Goal: Transaction & Acquisition: Purchase product/service

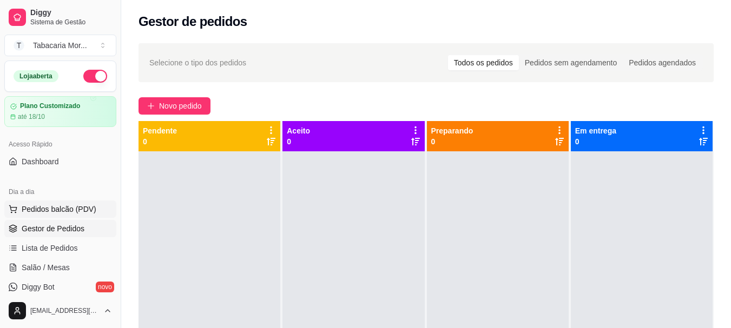
click at [74, 213] on span "Pedidos balcão (PDV)" at bounding box center [59, 209] width 75 height 11
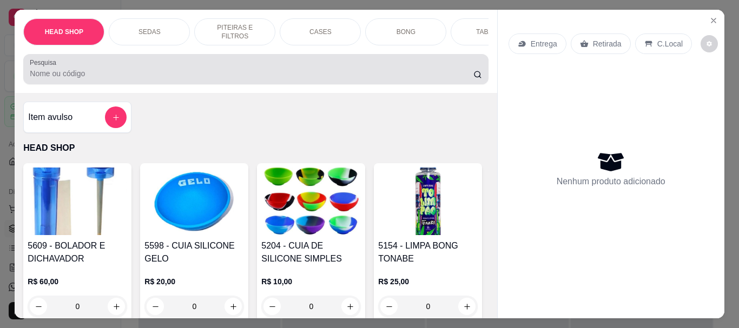
click at [95, 79] on input "Pesquisa" at bounding box center [252, 73] width 444 height 11
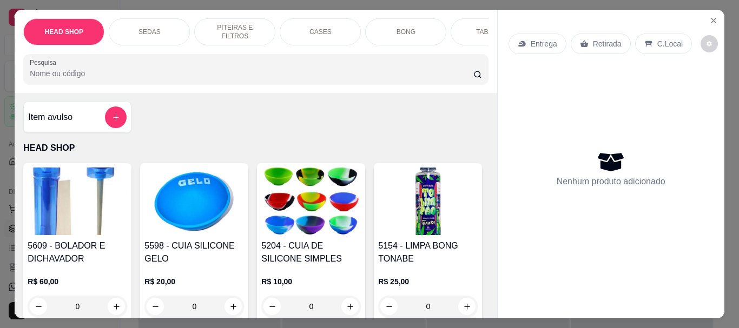
click at [83, 74] on input "Pesquisa" at bounding box center [252, 73] width 444 height 11
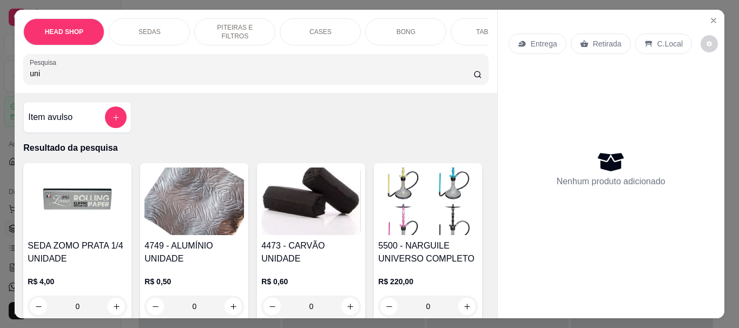
type input "uni"
click at [306, 224] on img at bounding box center [311, 202] width 100 height 68
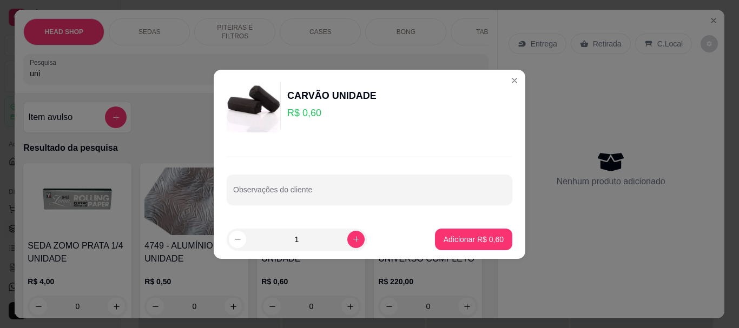
click at [320, 240] on input "1" at bounding box center [296, 240] width 101 height 22
type input "20"
click at [360, 238] on p "Adicionar R$ 12,00" at bounding box center [471, 239] width 63 height 10
type input "20"
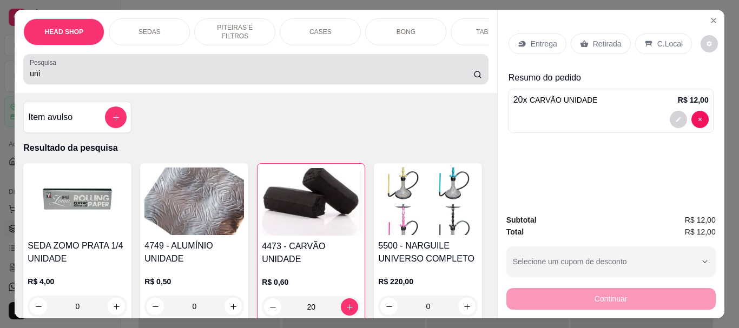
click at [55, 63] on div "uni" at bounding box center [256, 69] width 452 height 22
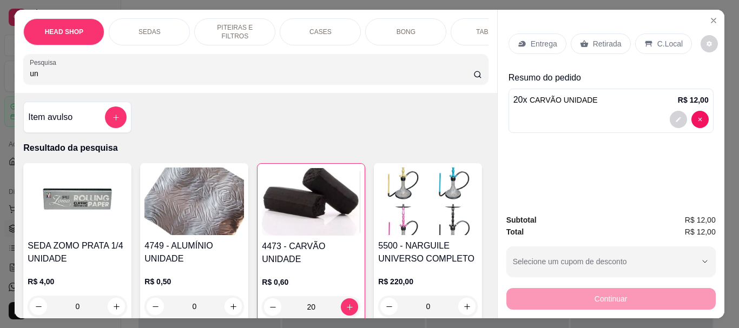
type input "u"
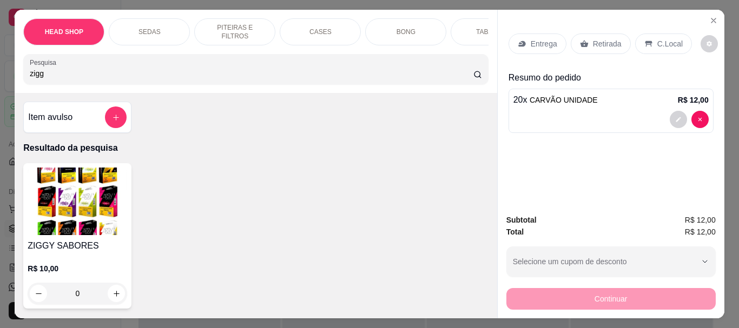
type input "zigg"
click at [67, 183] on img at bounding box center [78, 202] width 100 height 68
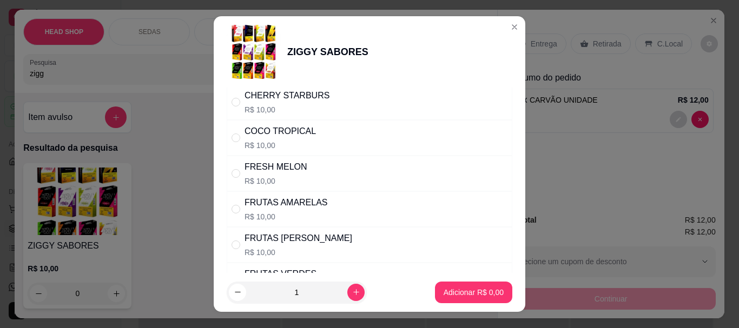
scroll to position [270, 0]
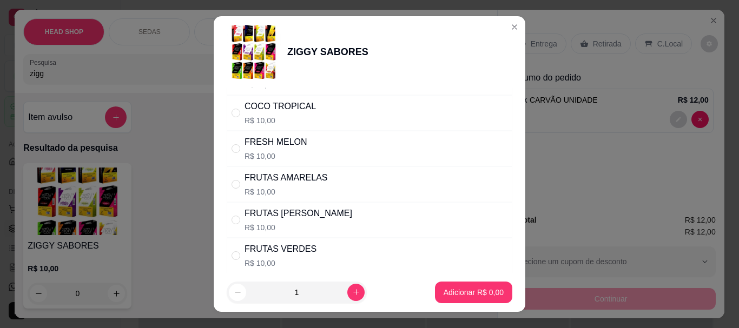
click at [295, 219] on div "FRUTAS [PERSON_NAME]" at bounding box center [298, 213] width 108 height 13
radio input "true"
click at [360, 287] on button "Adicionar R$ 10,00" at bounding box center [472, 293] width 82 height 22
type input "1"
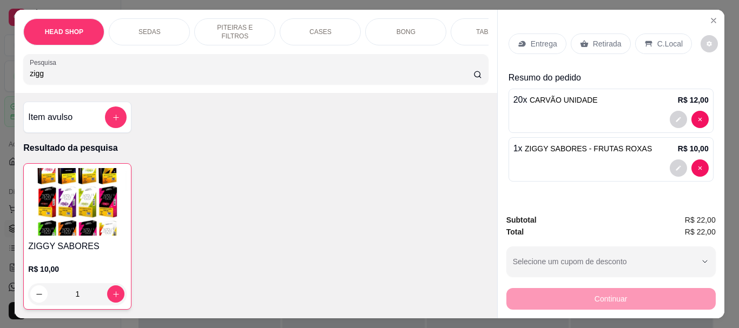
click at [104, 183] on img at bounding box center [77, 202] width 98 height 68
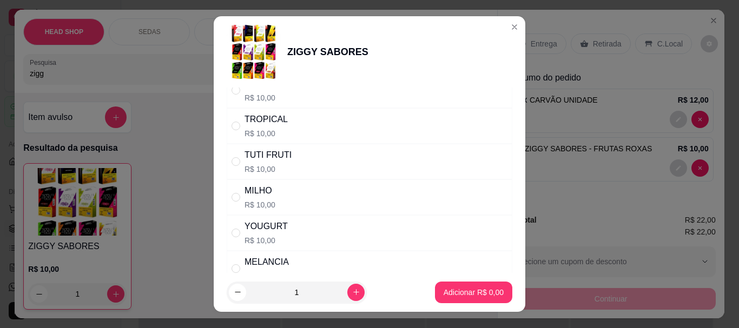
scroll to position [898, 0]
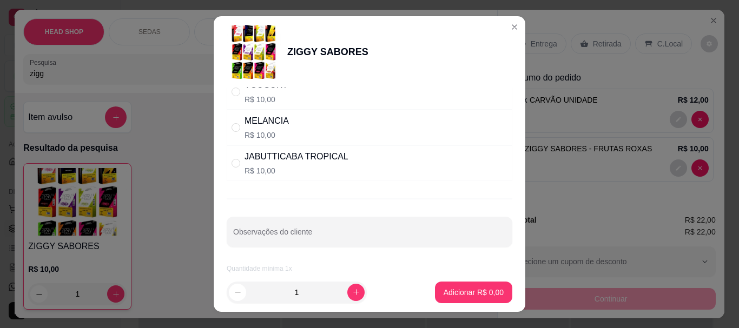
click at [275, 130] on p "R$ 10,00" at bounding box center [266, 135] width 44 height 11
radio input "true"
click at [360, 298] on button "Adicionar R$ 10,00" at bounding box center [472, 293] width 82 height 22
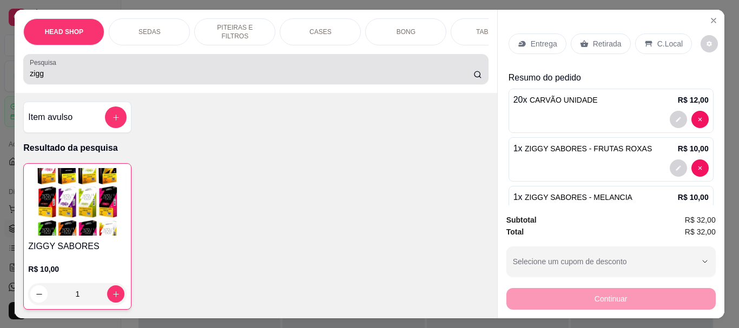
click at [122, 78] on input "zigg" at bounding box center [252, 73] width 444 height 11
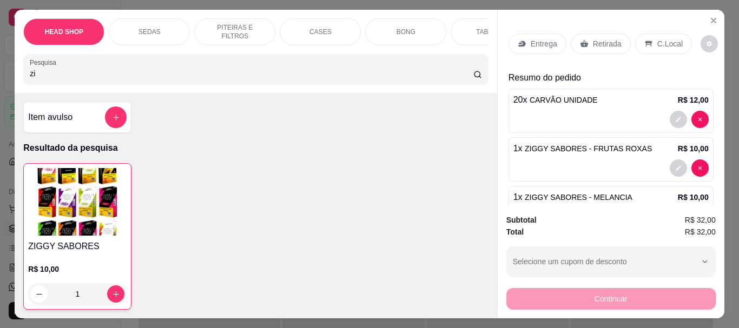
type input "z"
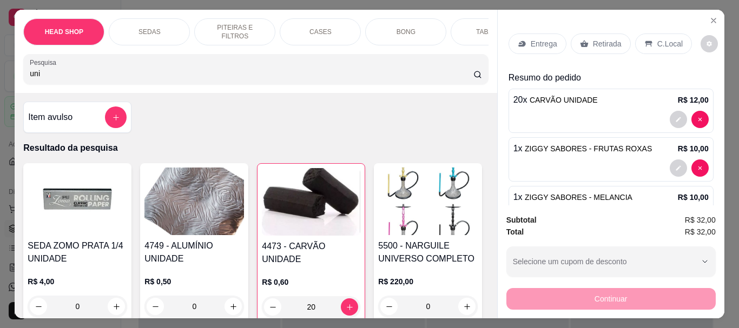
type input "uni"
click at [309, 207] on img at bounding box center [311, 202] width 98 height 68
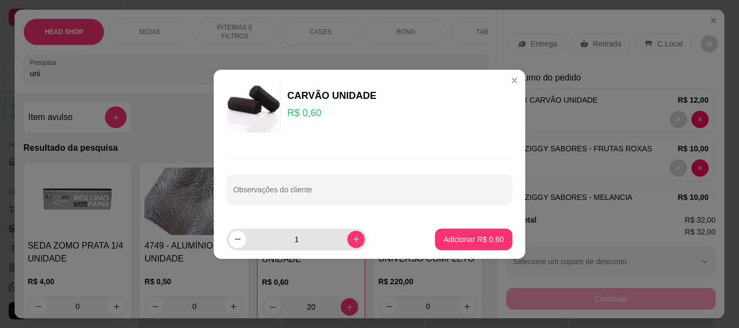
click at [298, 239] on input "1" at bounding box center [296, 240] width 101 height 22
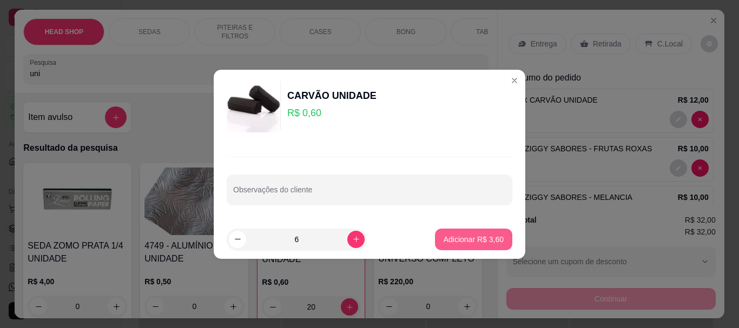
type input "6"
click at [360, 240] on p "Adicionar R$ 3,60" at bounding box center [474, 239] width 60 height 11
type input "26"
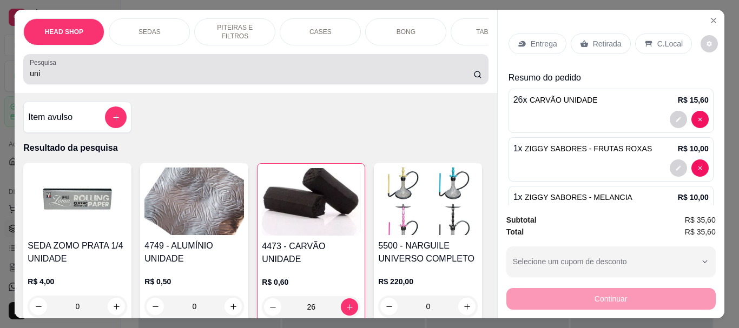
click at [110, 71] on div "uni" at bounding box center [256, 69] width 452 height 22
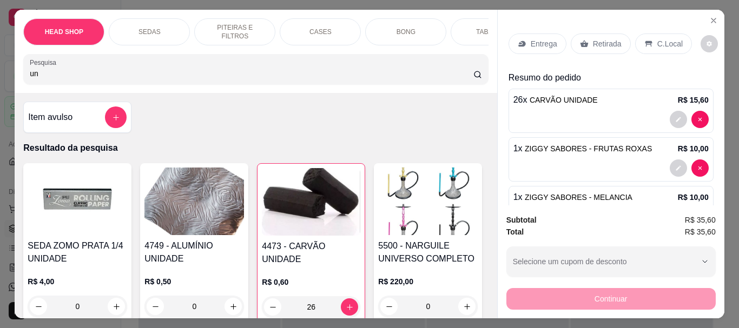
type input "u"
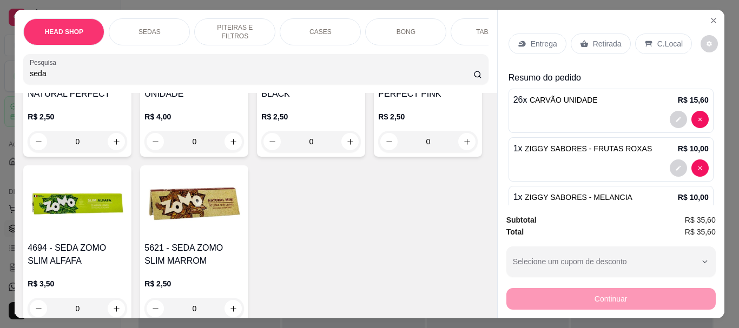
scroll to position [1839, 0]
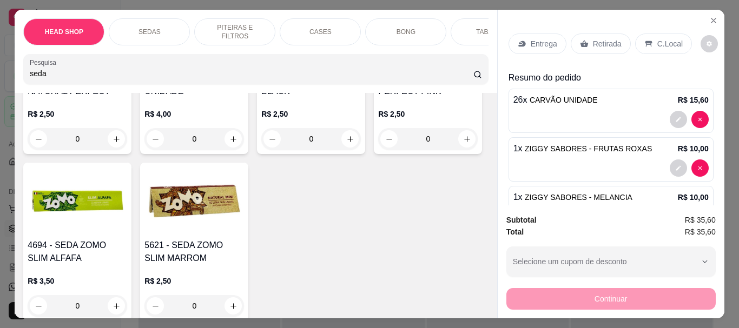
type input "seda"
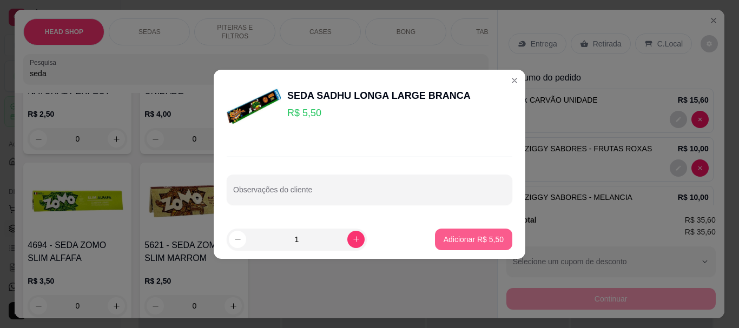
click at [360, 236] on p "Adicionar R$ 5,50" at bounding box center [474, 239] width 60 height 11
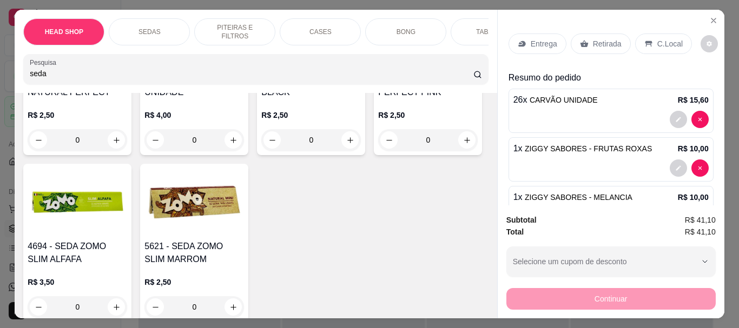
type input "1"
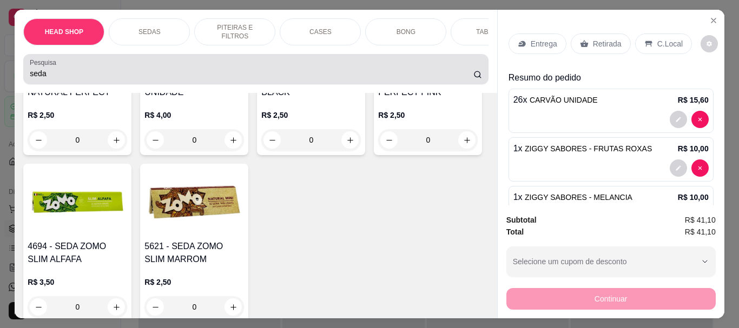
click at [108, 60] on div "Pesquisa seda" at bounding box center [255, 69] width 465 height 30
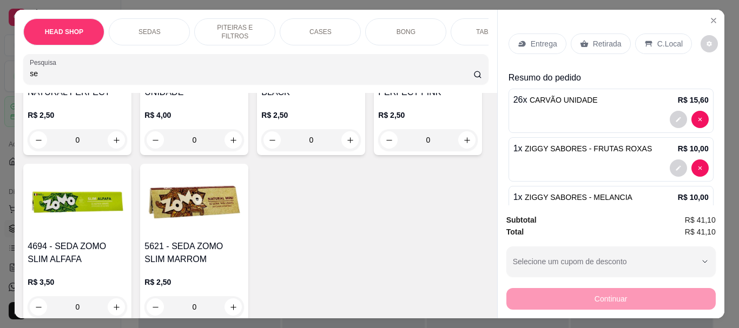
type input "s"
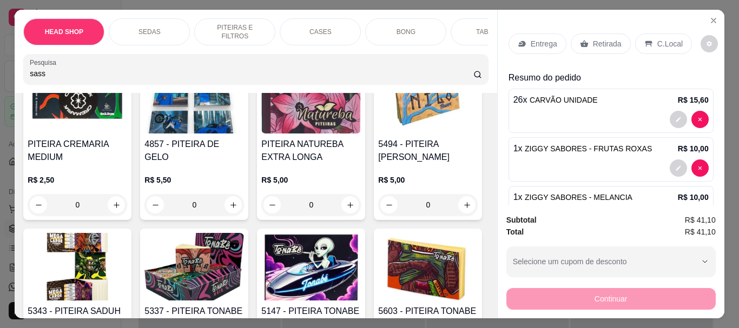
scroll to position [3198, 0]
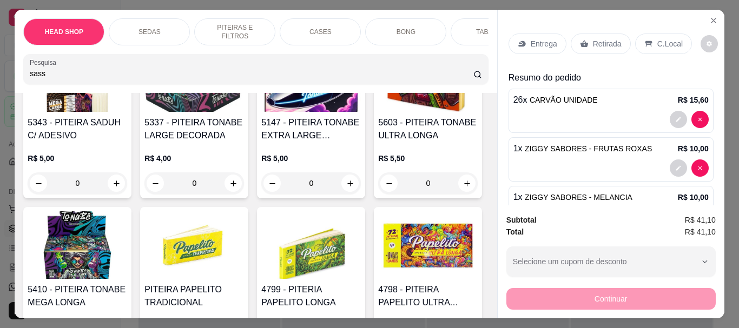
type input "sass"
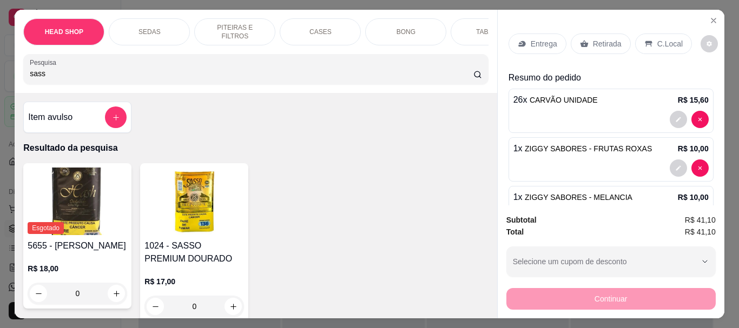
click at [213, 215] on img at bounding box center [194, 202] width 100 height 68
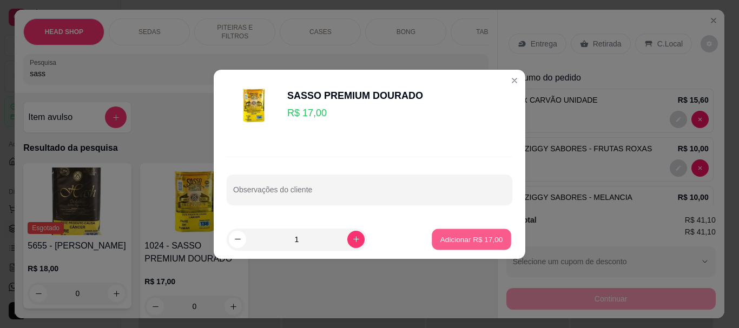
click at [360, 236] on p "Adicionar R$ 17,00" at bounding box center [471, 239] width 63 height 10
type input "1"
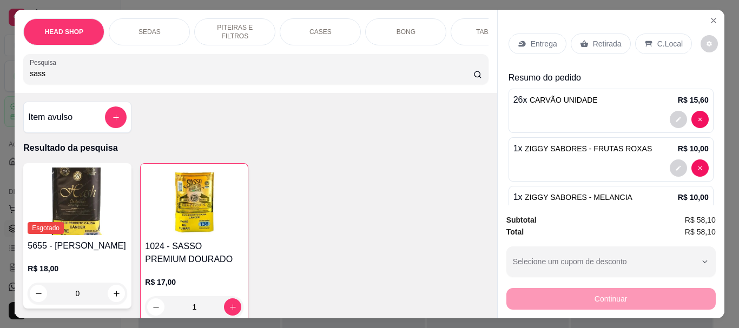
click at [50, 76] on input "sass" at bounding box center [252, 73] width 444 height 11
type input "s"
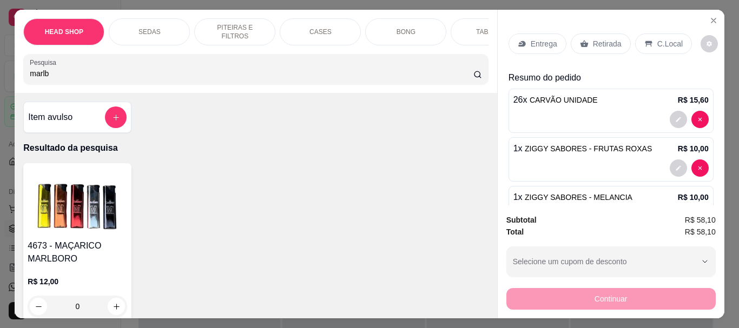
type input "marlb"
drag, startPoint x: 450, startPoint y: 29, endPoint x: 424, endPoint y: 33, distance: 26.3
click at [360, 33] on div "HEAD SHOP SEDAS PITEIRAS E FILTROS CASES BONG TABACOS ISQUEIRO E MACARICO CIGAR…" at bounding box center [255, 31] width 465 height 27
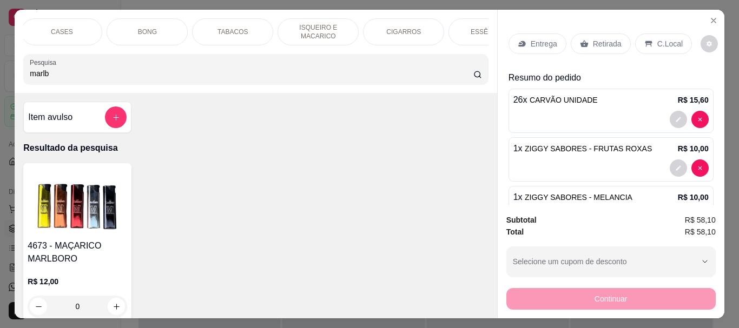
scroll to position [0, 260]
drag, startPoint x: 424, startPoint y: 29, endPoint x: 402, endPoint y: 41, distance: 24.7
click at [360, 29] on div "CIGARROS" at bounding box center [402, 31] width 81 height 27
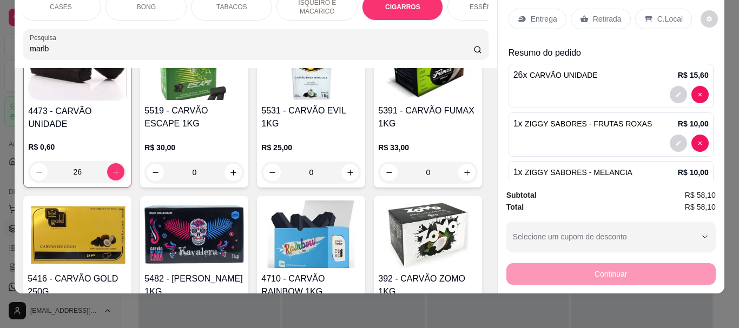
scroll to position [8998, 0]
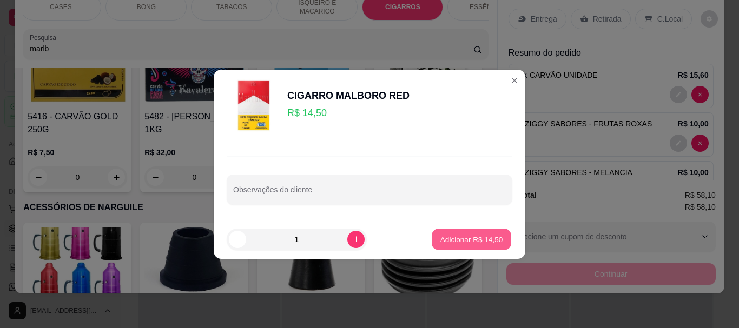
click at [360, 244] on p "Adicionar R$ 14,50" at bounding box center [471, 239] width 63 height 10
type input "1"
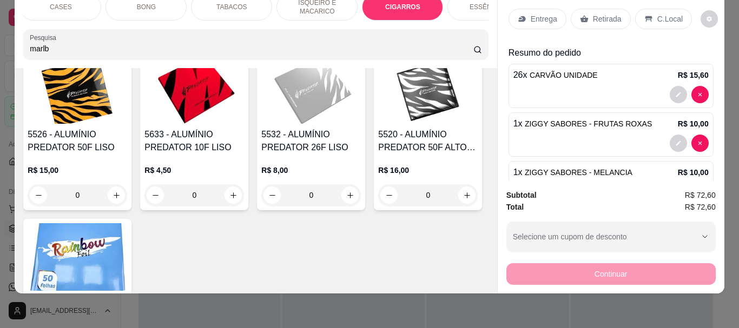
scroll to position [8348, 0]
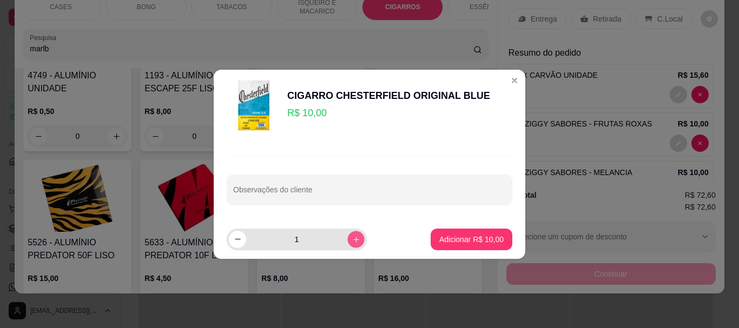
click at [352, 239] on icon "increase-product-quantity" at bounding box center [356, 239] width 8 height 8
type input "2"
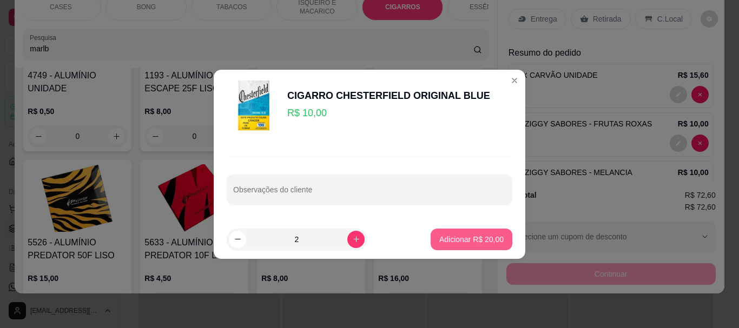
click at [360, 244] on p "Adicionar R$ 20,00" at bounding box center [471, 239] width 64 height 11
type input "2"
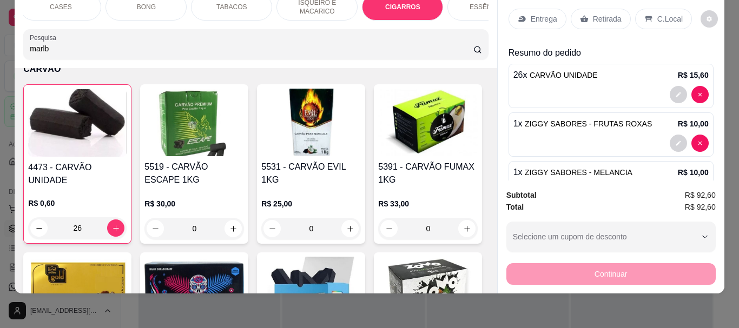
scroll to position [8943, 0]
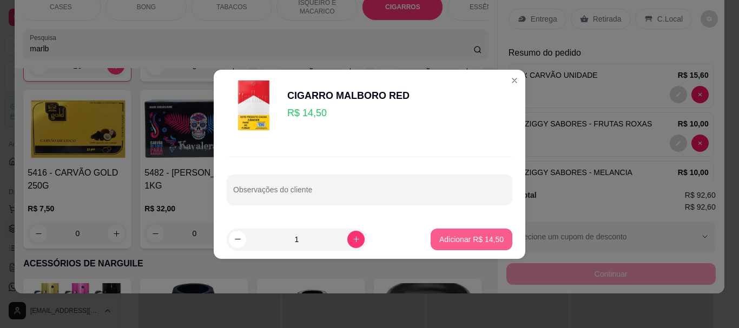
click at [360, 238] on p "Adicionar R$ 14,50" at bounding box center [471, 239] width 64 height 11
type input "2"
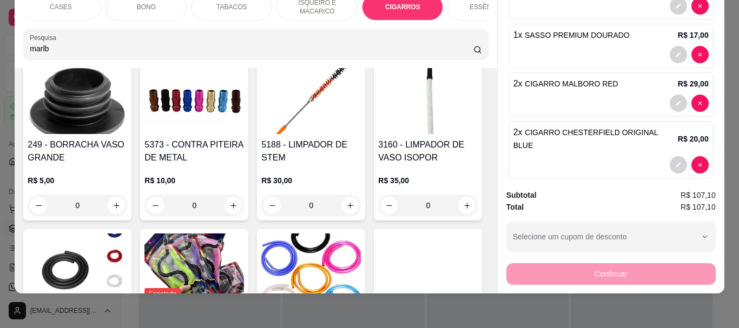
scroll to position [9322, 0]
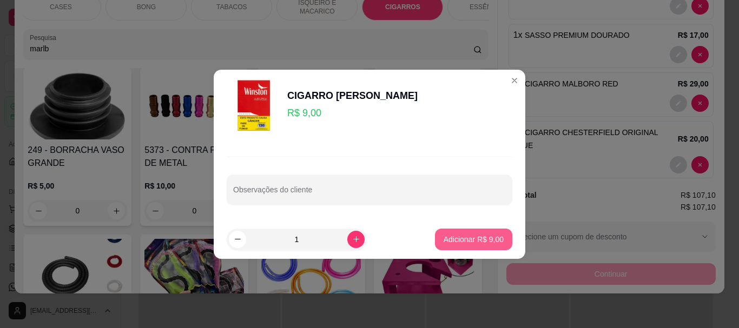
click at [360, 243] on p "Adicionar R$ 9,00" at bounding box center [474, 239] width 60 height 11
type input "1"
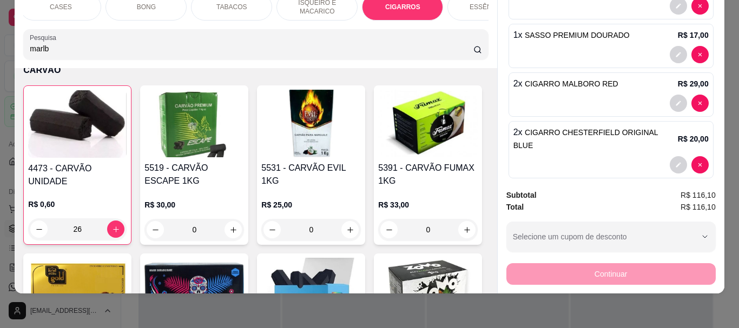
scroll to position [8457, 0]
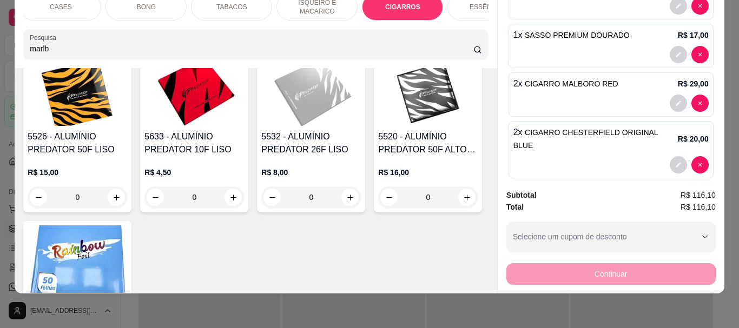
click at [113, 50] on input "marlb" at bounding box center [252, 48] width 444 height 11
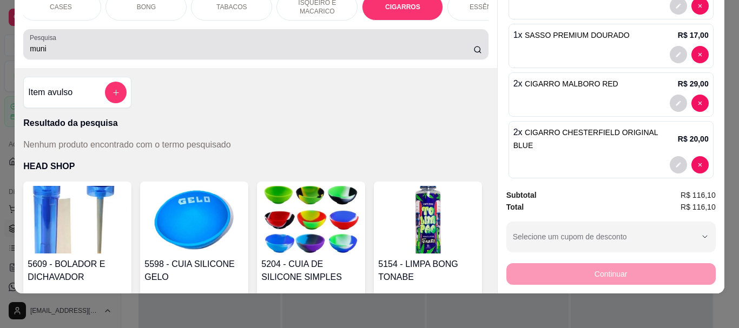
click at [60, 38] on div "muni" at bounding box center [256, 45] width 452 height 22
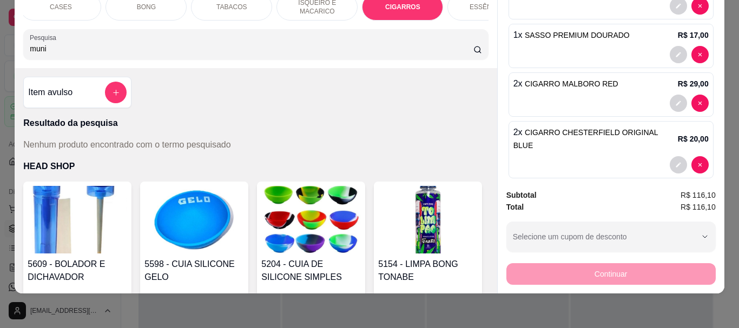
click at [32, 45] on input "muni" at bounding box center [252, 48] width 444 height 11
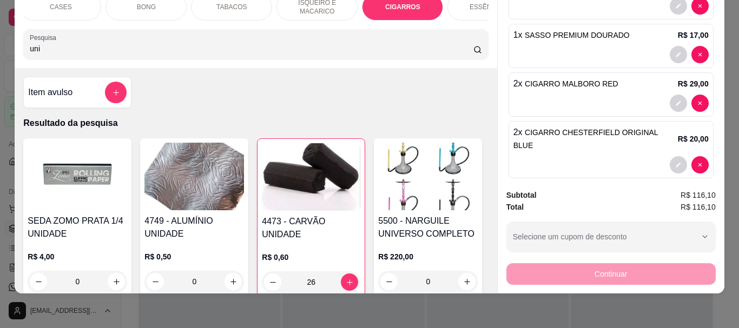
type input "uni"
click at [190, 183] on img at bounding box center [194, 177] width 100 height 68
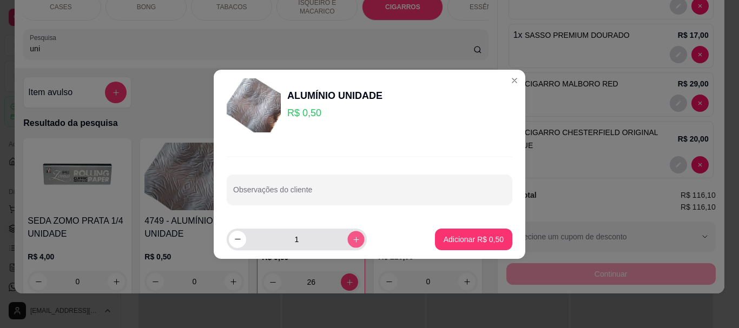
click at [352, 240] on button "increase-product-quantity" at bounding box center [355, 239] width 17 height 17
type input "5"
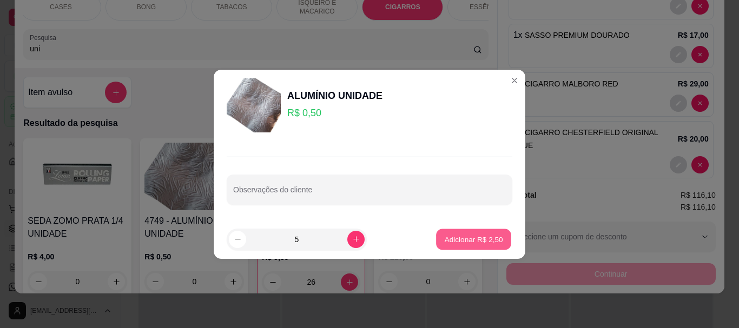
click at [360, 233] on button "Adicionar R$ 2,50" at bounding box center [473, 239] width 75 height 21
type input "5"
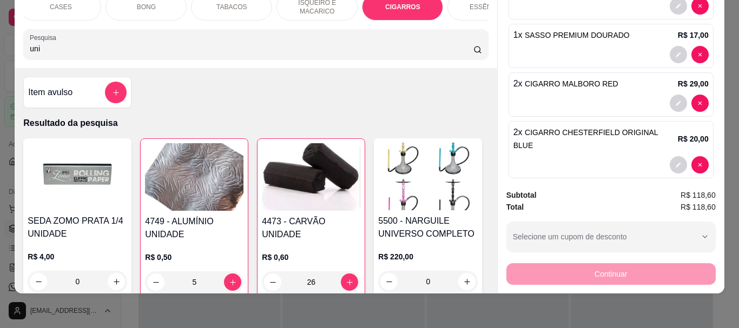
click at [304, 200] on img at bounding box center [311, 177] width 98 height 68
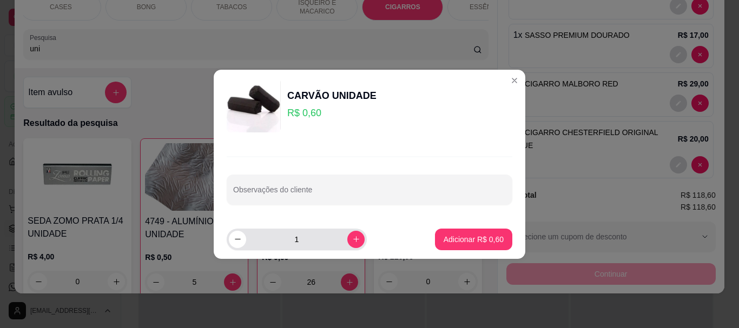
click at [307, 235] on input "1" at bounding box center [296, 240] width 101 height 22
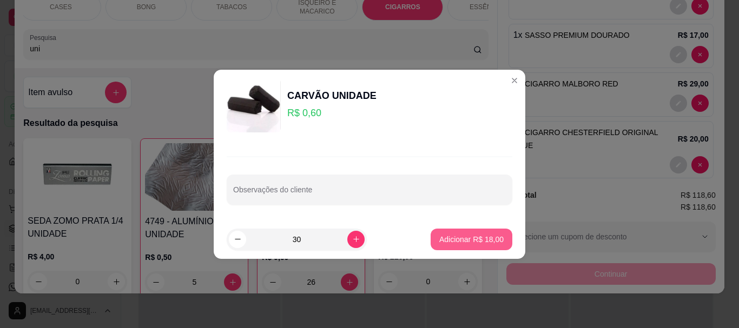
type input "30"
click at [360, 237] on p "Adicionar R$ 18,00" at bounding box center [471, 239] width 64 height 11
type input "56"
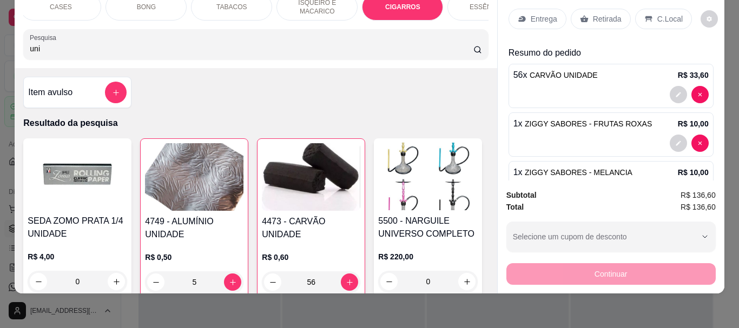
click at [360, 86] on div at bounding box center [610, 94] width 195 height 17
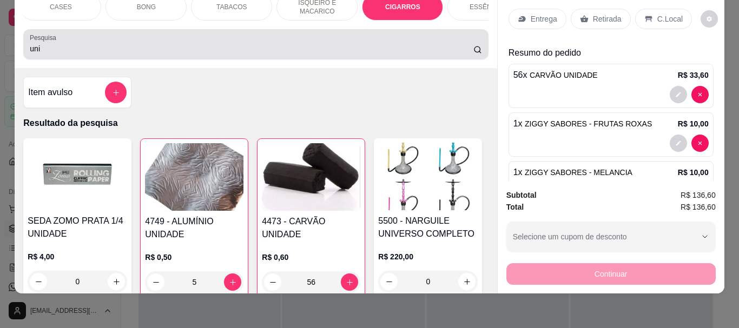
click at [140, 43] on div "uni" at bounding box center [256, 45] width 452 height 22
click at [138, 43] on div "uni" at bounding box center [256, 45] width 452 height 22
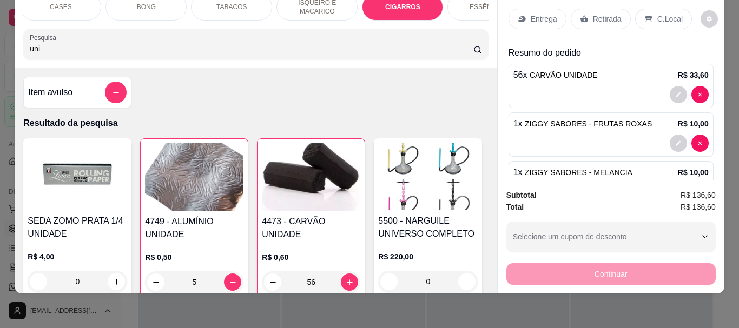
click at [47, 51] on input "uni" at bounding box center [252, 48] width 444 height 11
type input "u"
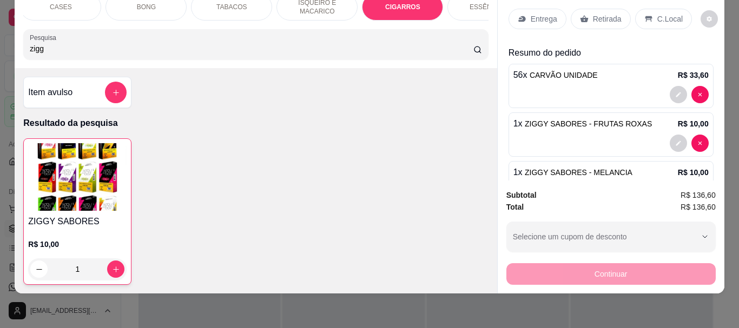
type input "zigg"
click at [128, 187] on div "ZIGGY SABORES R$ 10,00 1" at bounding box center [255, 211] width 465 height 147
click at [36, 197] on img at bounding box center [77, 177] width 98 height 68
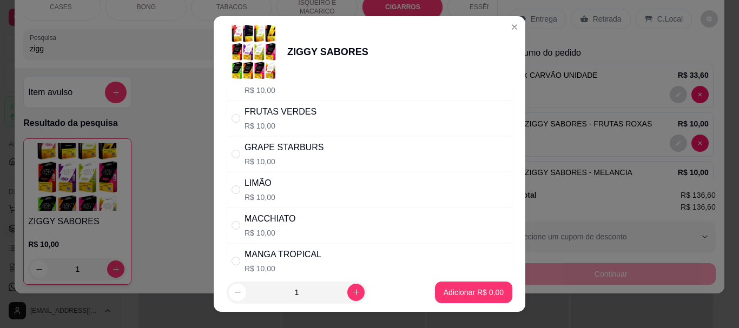
scroll to position [487, 0]
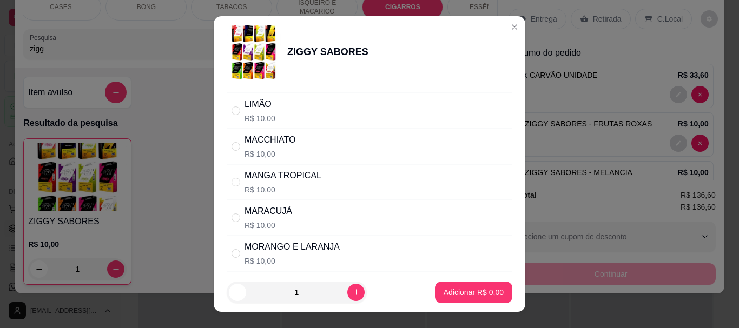
click at [264, 117] on p "R$ 10,00" at bounding box center [259, 118] width 31 height 11
radio input "true"
click at [360, 288] on p "Adicionar R$ 10,00" at bounding box center [471, 292] width 64 height 11
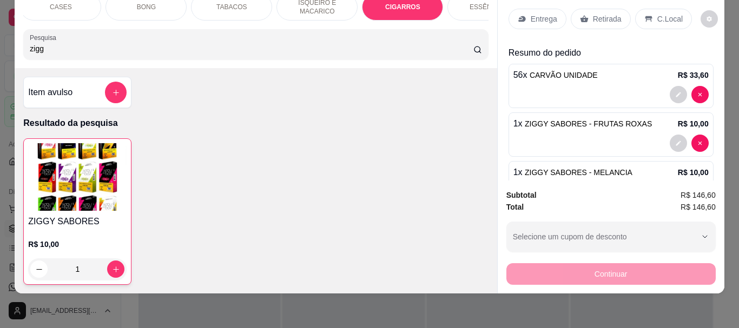
click at [84, 207] on img at bounding box center [77, 177] width 98 height 68
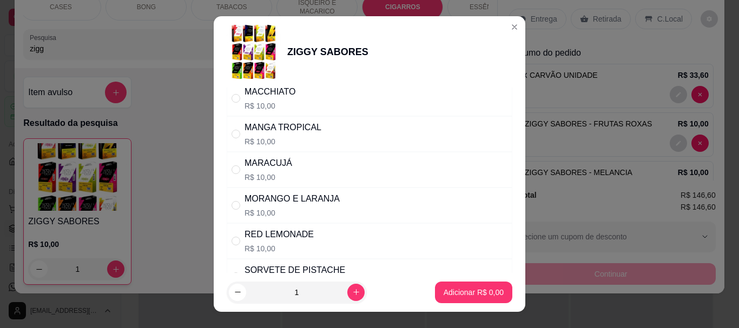
scroll to position [595, 0]
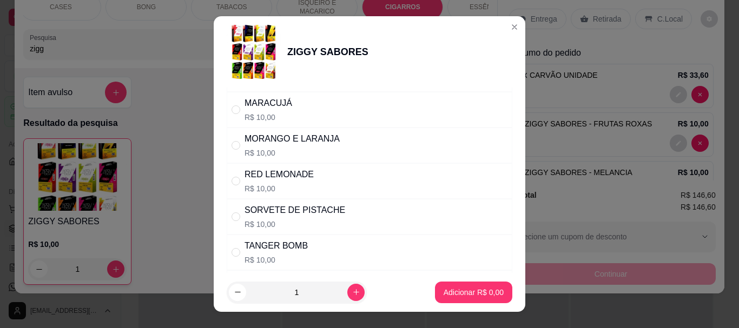
click at [266, 145] on div "MORANGO E LARANJA" at bounding box center [291, 139] width 95 height 13
radio input "true"
click at [360, 289] on p "Adicionar R$ 10,00" at bounding box center [471, 292] width 63 height 10
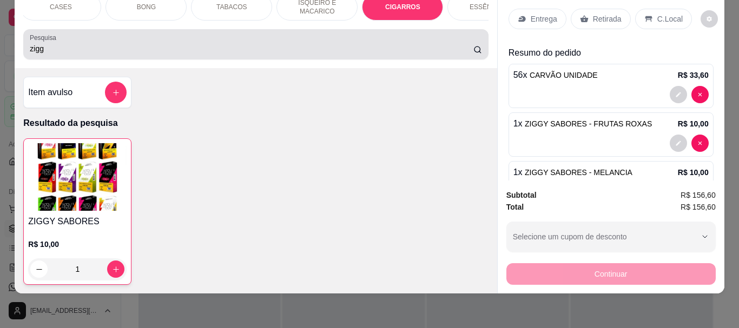
click at [192, 47] on input "zigg" at bounding box center [252, 48] width 444 height 11
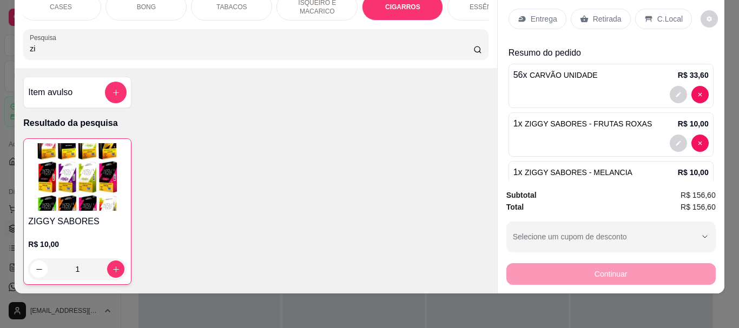
type input "z"
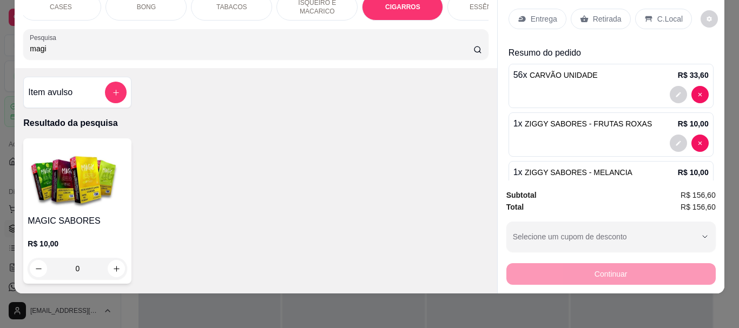
type input "magi"
click at [91, 186] on img at bounding box center [78, 177] width 100 height 68
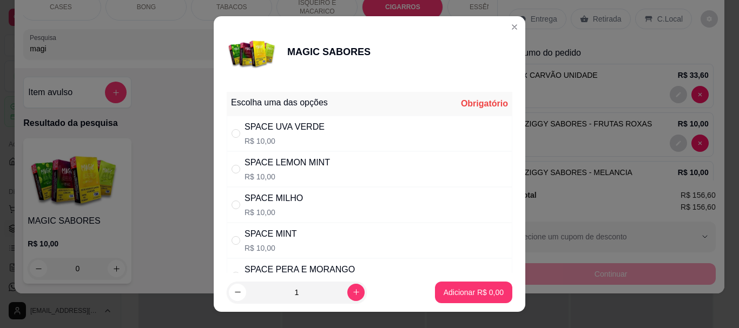
click at [286, 238] on div "SPACE MINT" at bounding box center [270, 234] width 52 height 13
radio input "true"
click at [360, 294] on p "Adicionar R$ 10,00" at bounding box center [471, 292] width 64 height 11
type input "1"
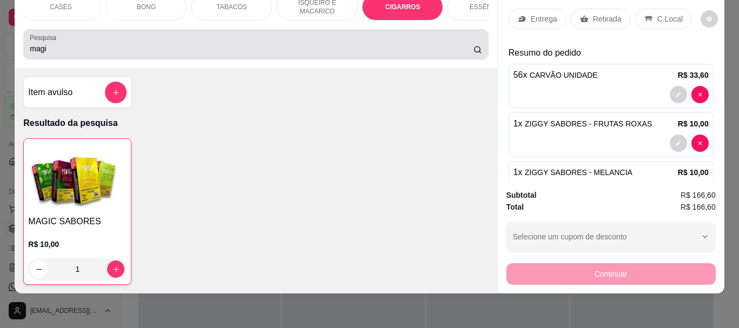
click at [49, 54] on input "magi" at bounding box center [252, 48] width 444 height 11
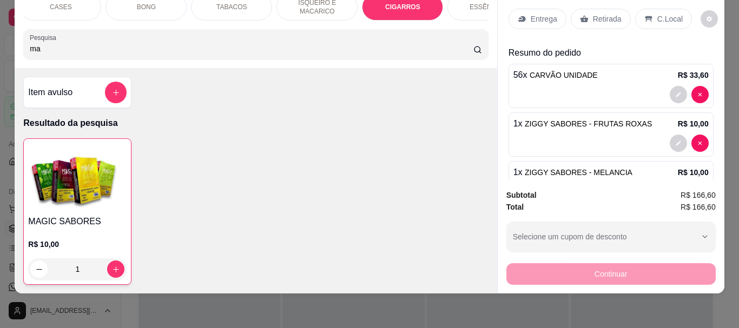
type input "m"
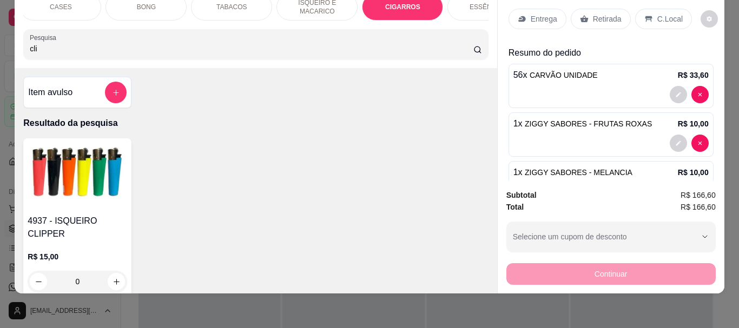
type input "cli"
click at [60, 196] on img at bounding box center [78, 177] width 100 height 68
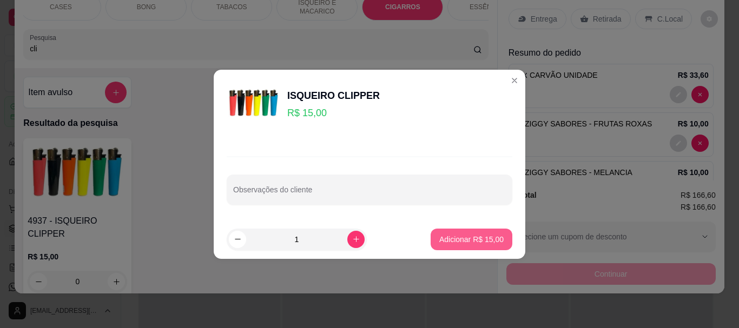
click at [360, 231] on button "Adicionar R$ 15,00" at bounding box center [472, 240] width 82 height 22
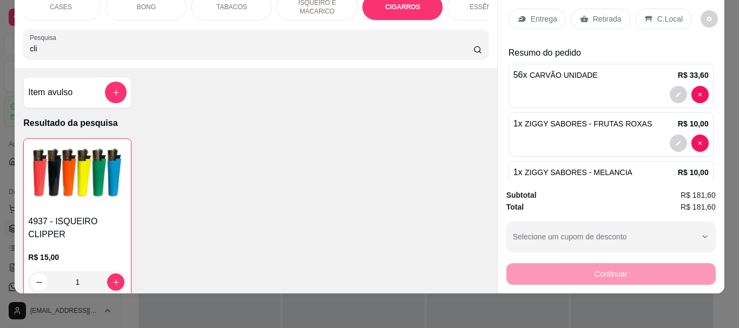
type input "1"
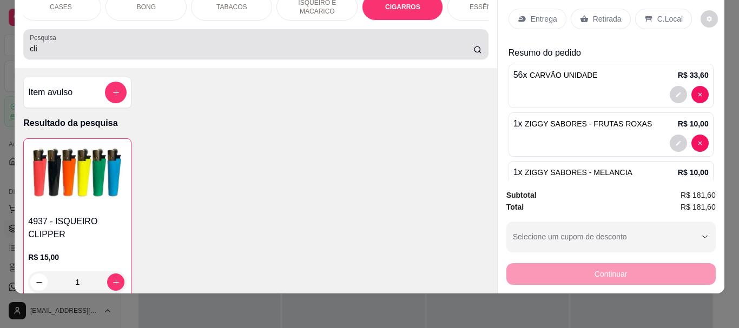
click at [42, 52] on input "cli" at bounding box center [252, 48] width 444 height 11
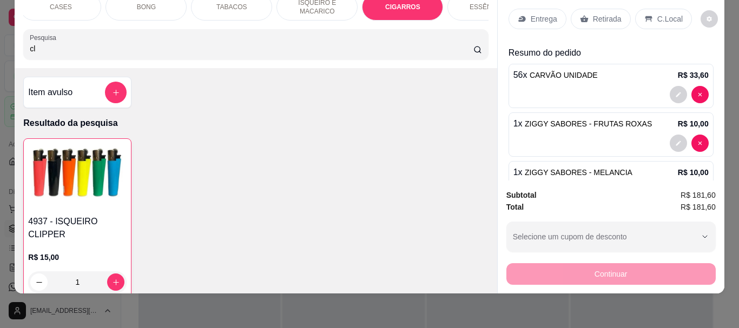
type input "c"
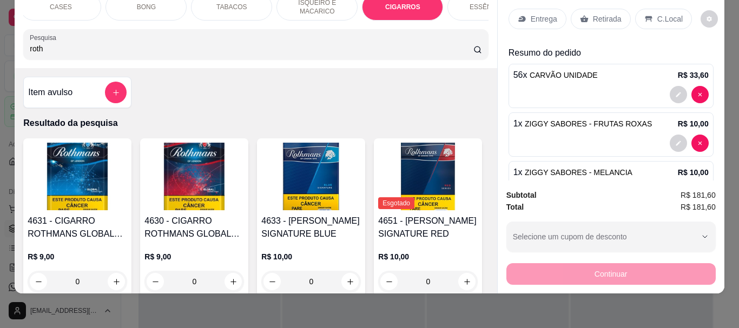
type input "roth"
click at [316, 182] on img at bounding box center [311, 177] width 100 height 68
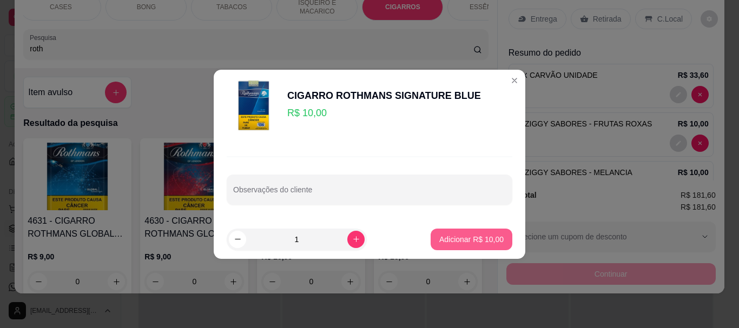
click at [360, 242] on p "Adicionar R$ 10,00" at bounding box center [471, 239] width 64 height 11
type input "1"
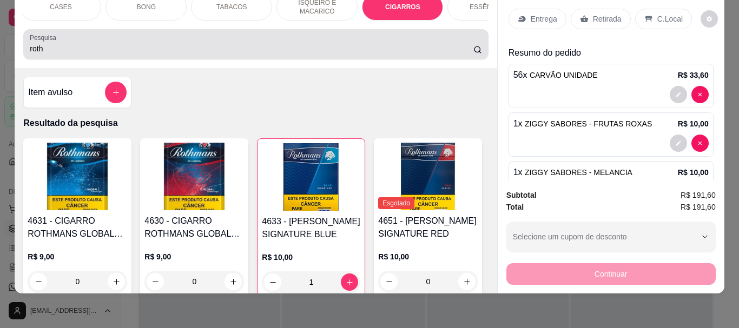
click at [74, 53] on input "roth" at bounding box center [252, 48] width 444 height 11
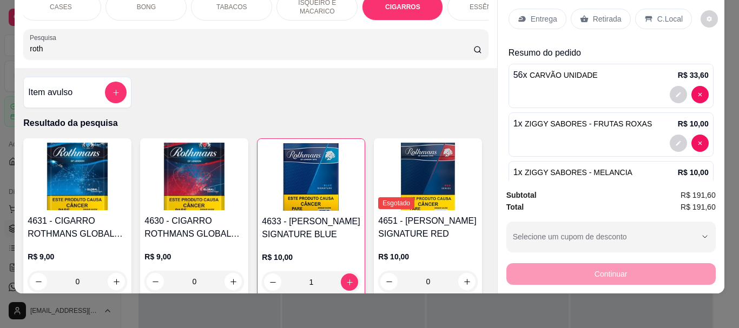
click at [76, 51] on input "roth" at bounding box center [252, 48] width 444 height 11
type input "r"
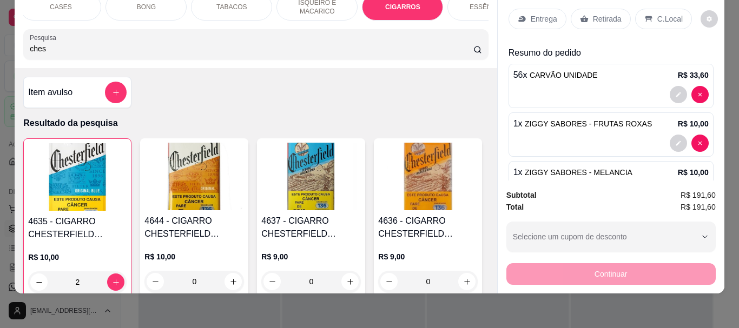
type input "ches"
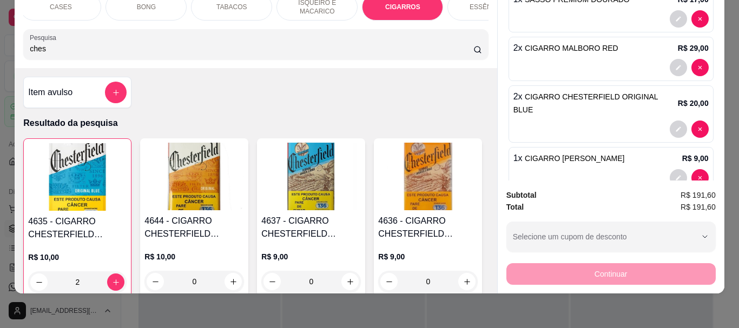
scroll to position [575, 0]
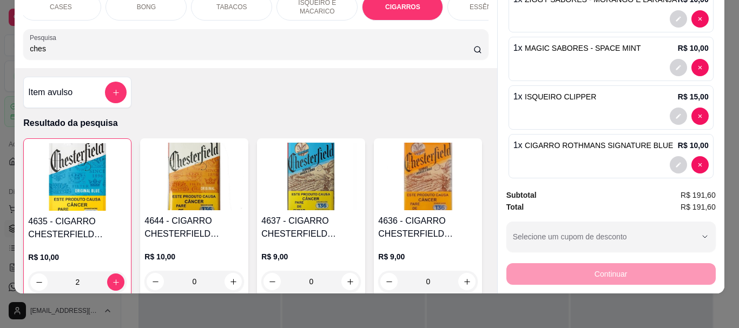
click at [77, 213] on div "4635 - CIGARRO CHESTERFIELD ORIGINAL BLUE R$ 10,00 2" at bounding box center [77, 218] width 108 height 160
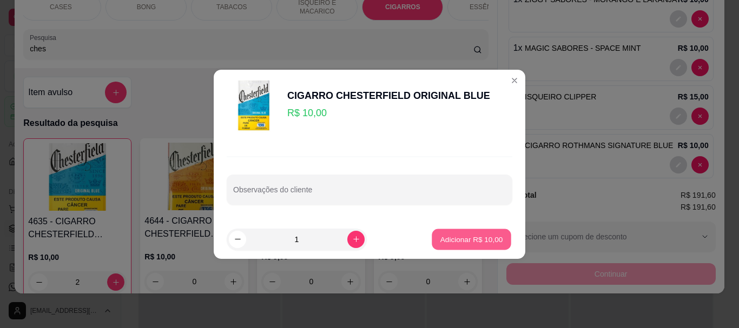
click at [360, 236] on p "Adicionar R$ 10,00" at bounding box center [471, 239] width 63 height 10
type input "3"
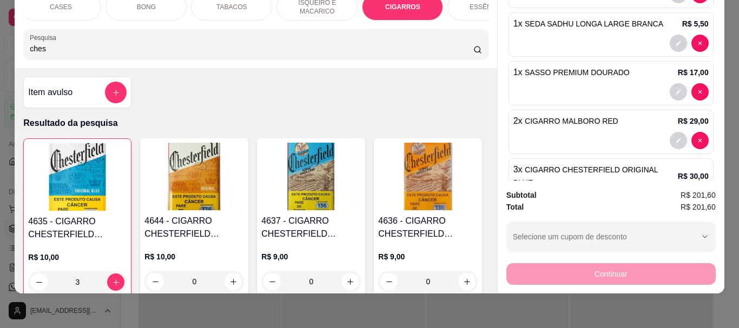
scroll to position [252, 0]
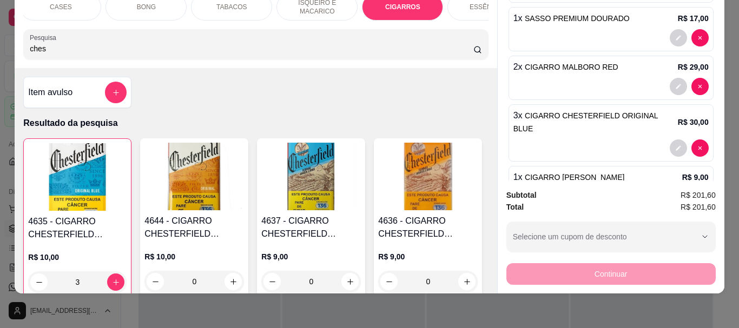
click at [317, 158] on img at bounding box center [311, 177] width 100 height 68
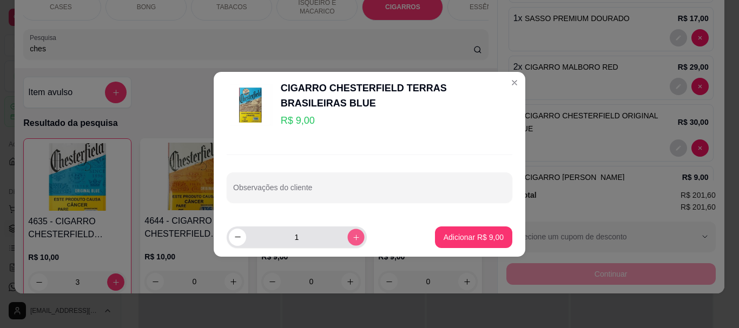
click at [352, 240] on icon "increase-product-quantity" at bounding box center [356, 237] width 8 height 8
type input "2"
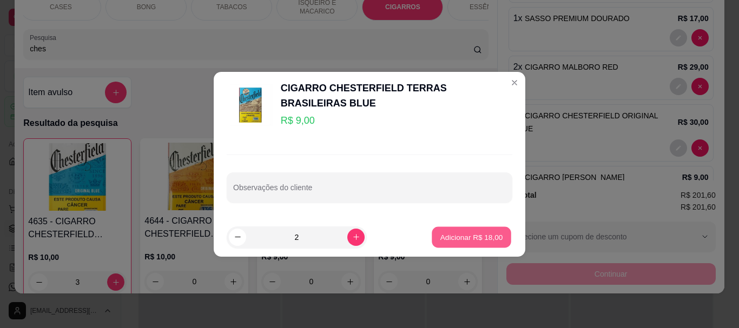
click at [360, 247] on button "Adicionar R$ 18,00" at bounding box center [472, 237] width 80 height 21
type input "2"
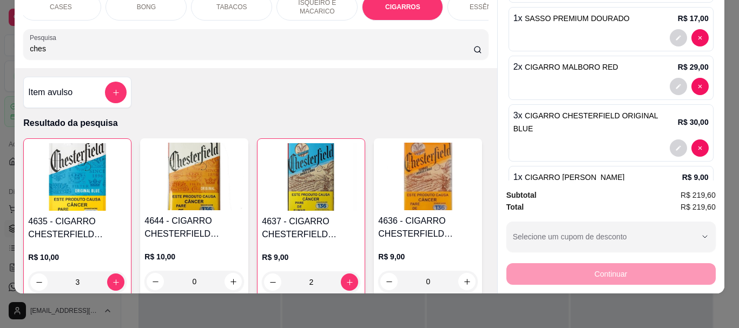
click at [65, 54] on input "ches" at bounding box center [252, 48] width 444 height 11
type input "c"
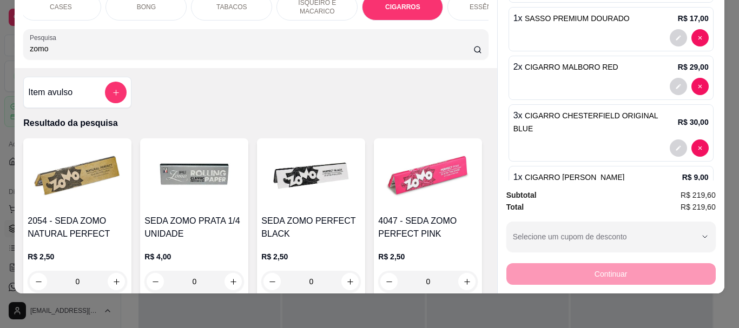
type input "zomo"
click at [81, 175] on img at bounding box center [78, 177] width 100 height 68
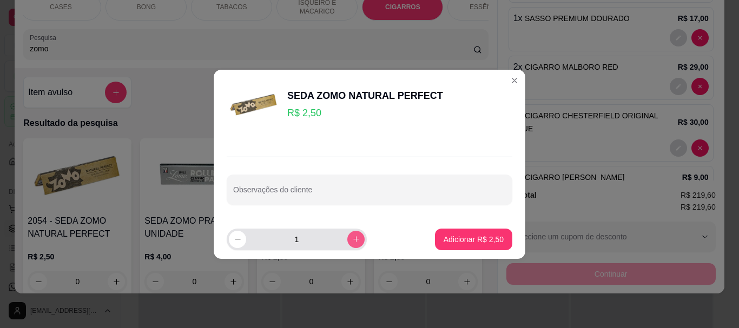
click at [352, 235] on icon "increase-product-quantity" at bounding box center [356, 239] width 8 height 8
type input "4"
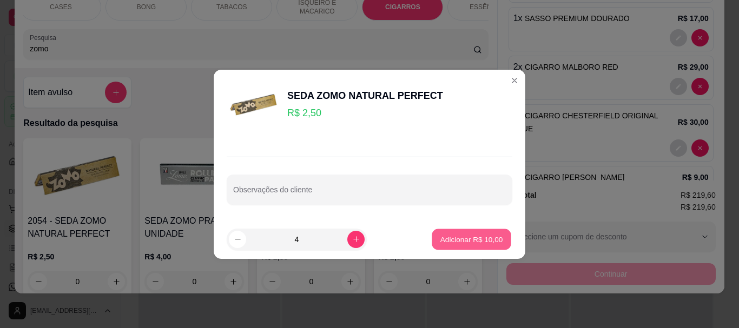
click at [360, 234] on p "Adicionar R$ 10,00" at bounding box center [471, 239] width 63 height 10
type input "4"
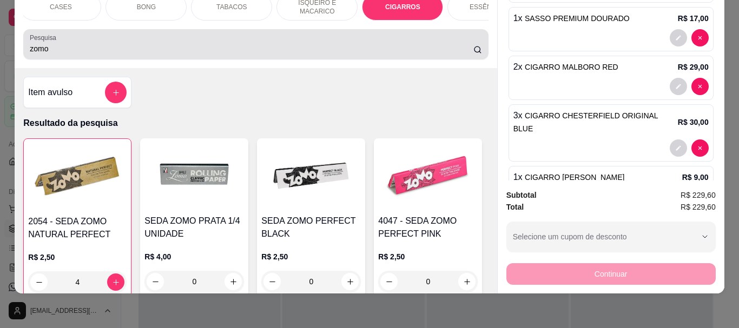
click at [65, 56] on div "Pesquisa zomo" at bounding box center [255, 44] width 465 height 30
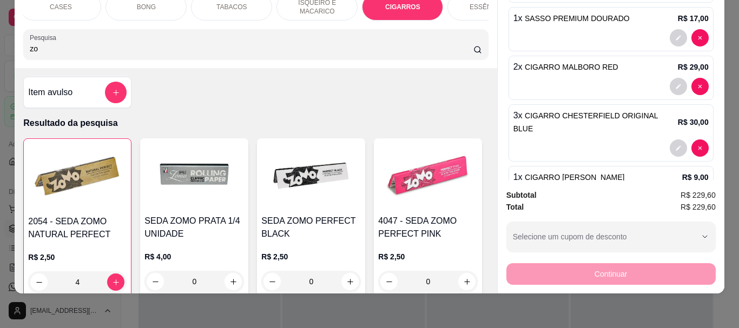
type input "z"
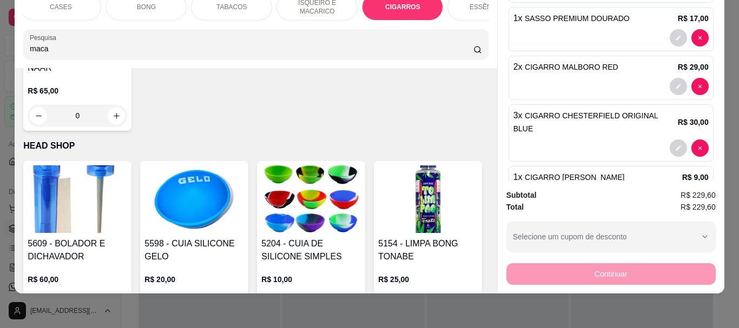
scroll to position [433, 0]
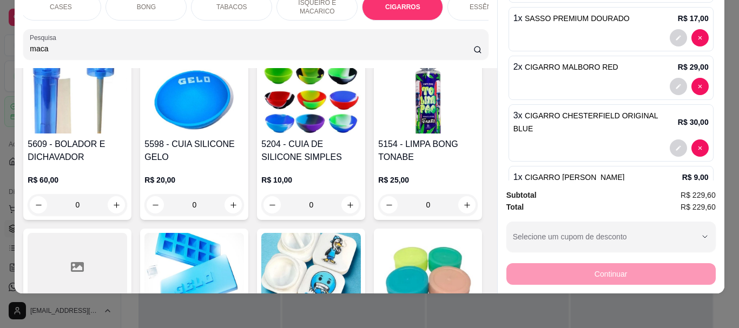
click at [78, 42] on div "maca" at bounding box center [256, 45] width 452 height 22
type input "m"
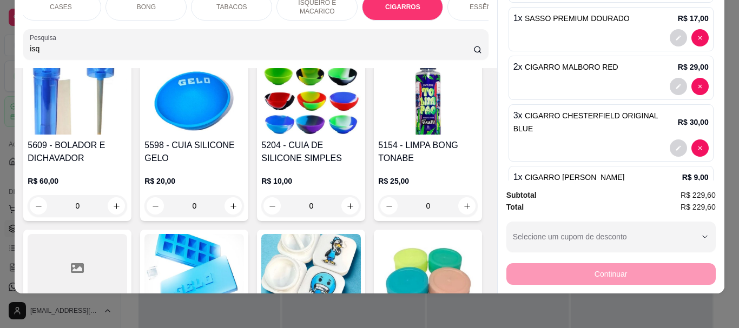
scroll to position [600, 0]
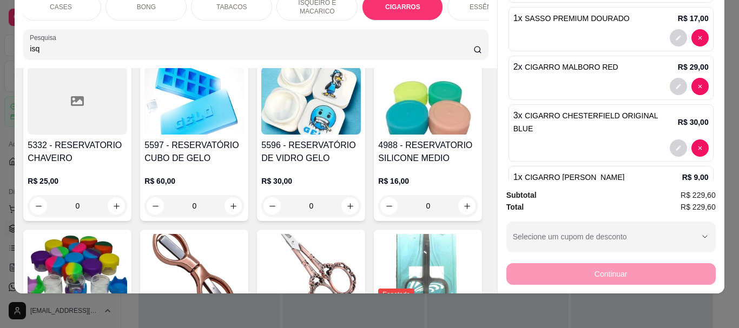
type input "isq"
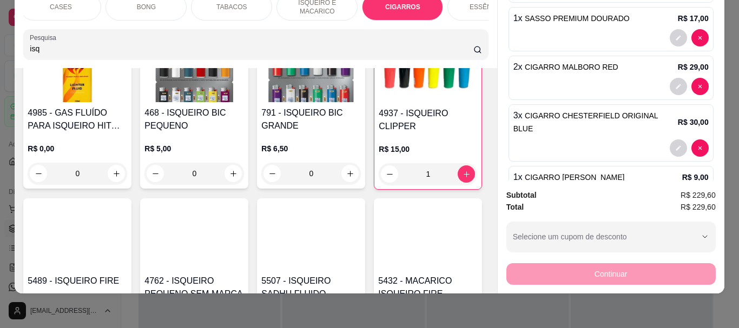
scroll to position [162, 0]
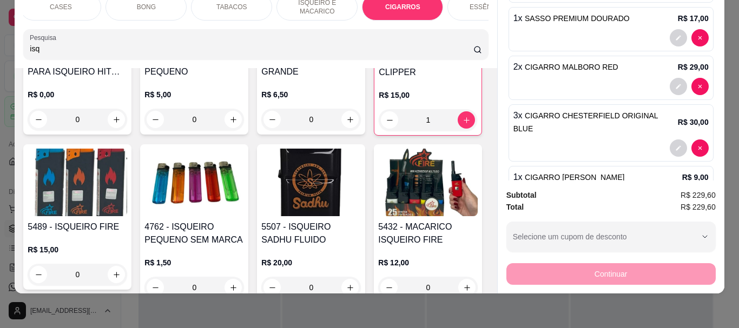
click at [127, 196] on img at bounding box center [78, 183] width 100 height 68
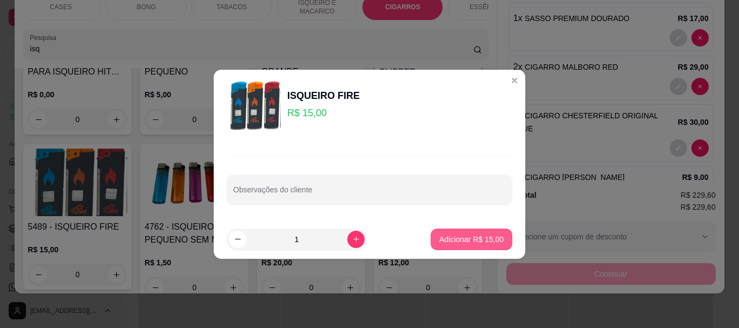
click at [360, 243] on p "Adicionar R$ 15,00" at bounding box center [471, 239] width 64 height 11
type input "1"
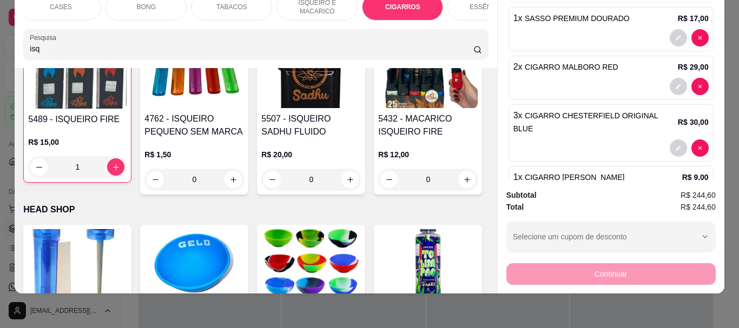
scroll to position [216, 0]
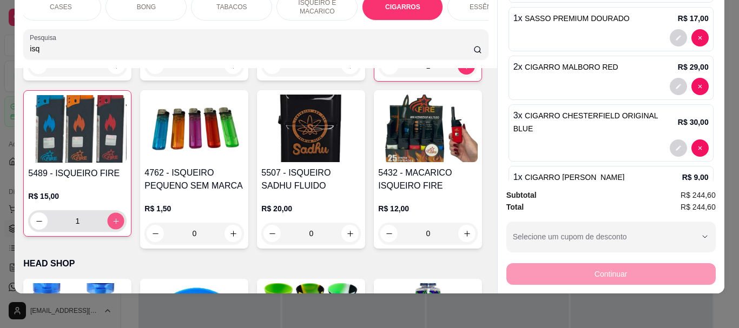
click at [120, 222] on icon "increase-product-quantity" at bounding box center [116, 221] width 8 height 8
type input "2"
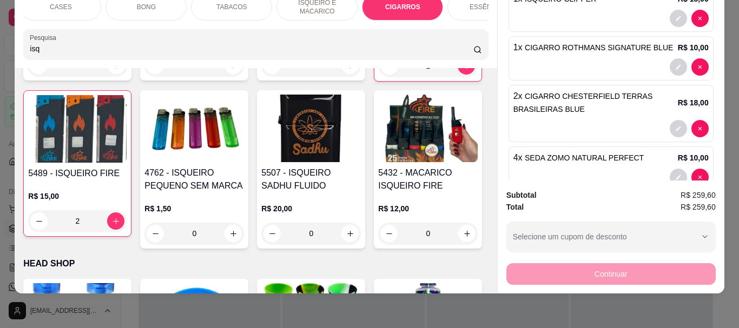
scroll to position [735, 0]
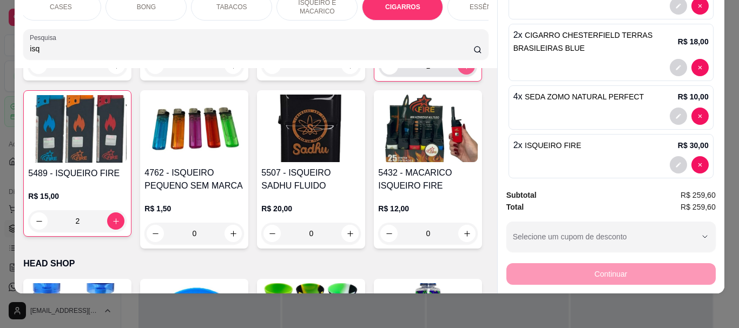
click at [360, 69] on icon "increase-product-quantity" at bounding box center [467, 66] width 6 height 6
type input "2"
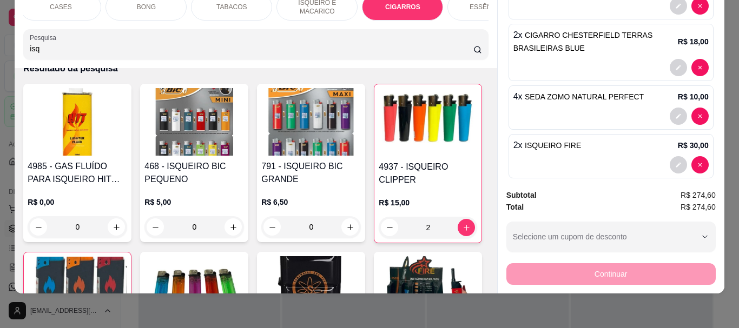
scroll to position [54, 0]
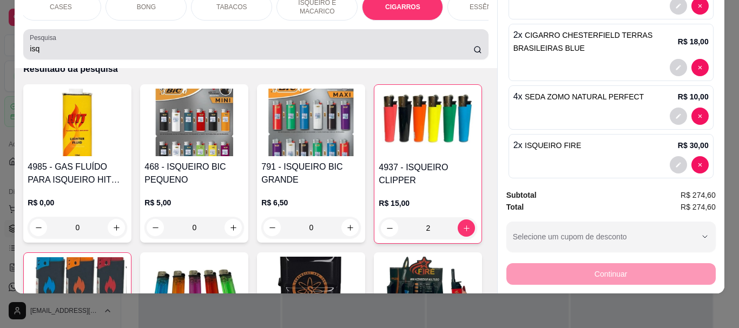
click at [47, 57] on div "Pesquisa isq" at bounding box center [255, 44] width 465 height 30
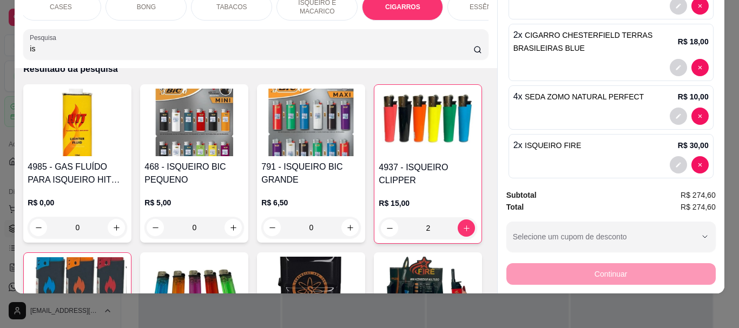
type input "i"
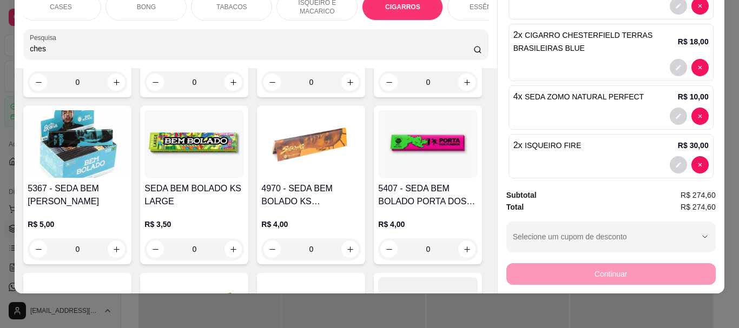
scroll to position [578, 0]
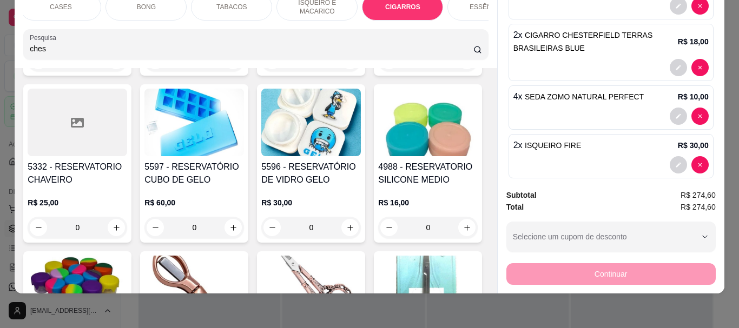
type input "ches"
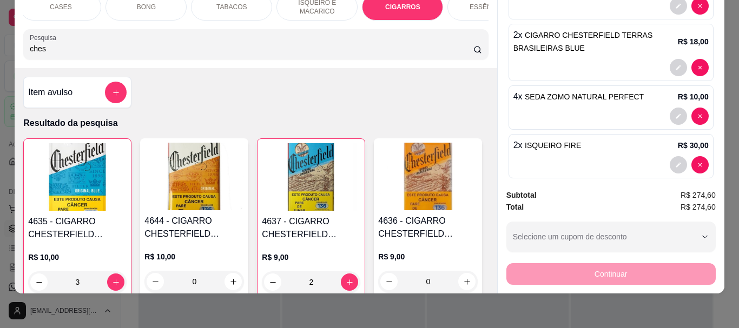
click at [177, 192] on img at bounding box center [194, 177] width 100 height 68
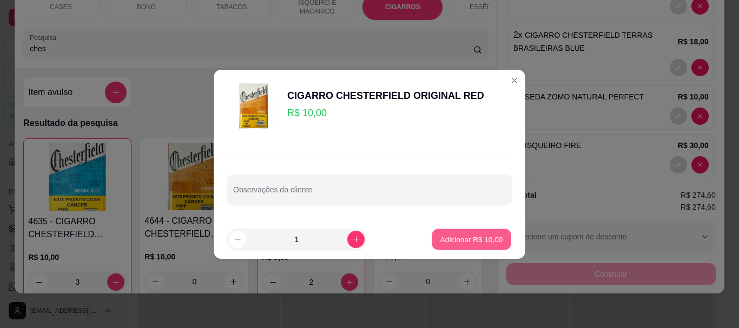
click at [360, 243] on p "Adicionar R$ 10,00" at bounding box center [471, 239] width 63 height 10
type input "1"
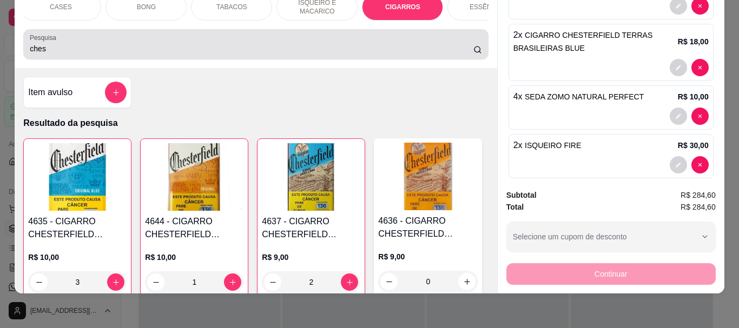
click at [123, 55] on div "ches" at bounding box center [256, 45] width 452 height 22
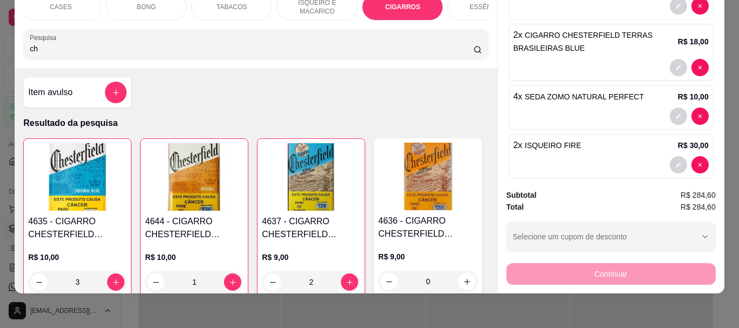
type input "c"
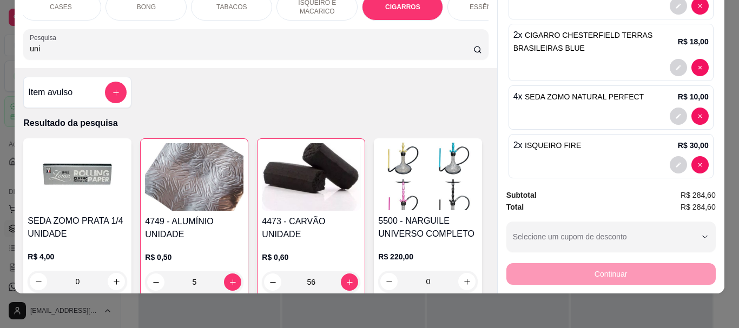
type input "uni"
click at [337, 195] on img at bounding box center [311, 177] width 98 height 68
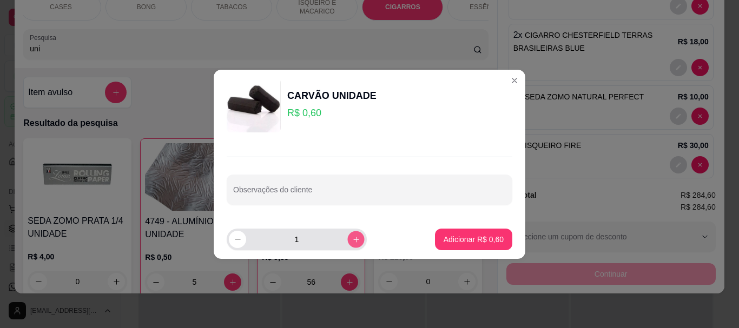
click at [352, 239] on button "increase-product-quantity" at bounding box center [355, 239] width 17 height 17
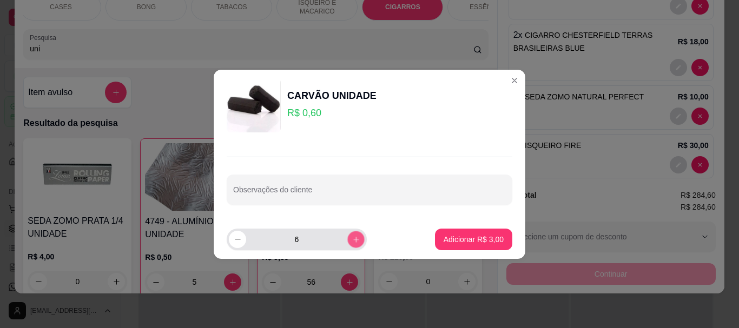
click at [352, 239] on button "increase-product-quantity" at bounding box center [355, 239] width 17 height 17
type input "10"
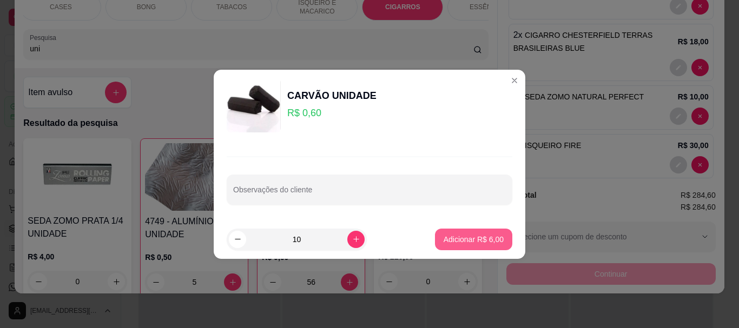
click at [360, 239] on button "Adicionar R$ 6,00" at bounding box center [473, 240] width 77 height 22
type input "66"
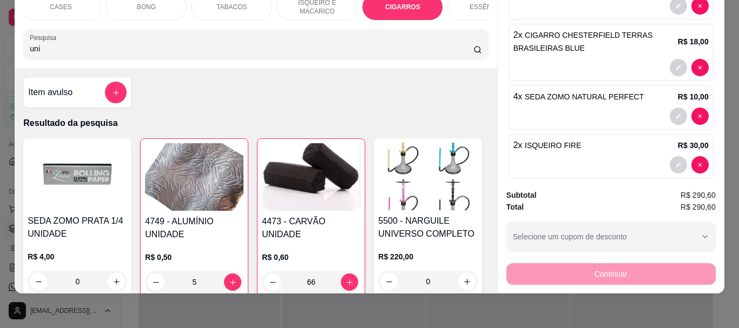
click at [303, 173] on img at bounding box center [311, 177] width 98 height 68
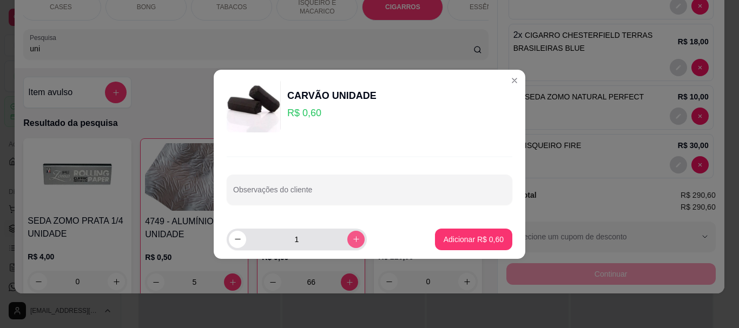
click at [347, 234] on button "increase-product-quantity" at bounding box center [355, 239] width 17 height 17
click at [349, 234] on button "increase-product-quantity" at bounding box center [355, 239] width 17 height 17
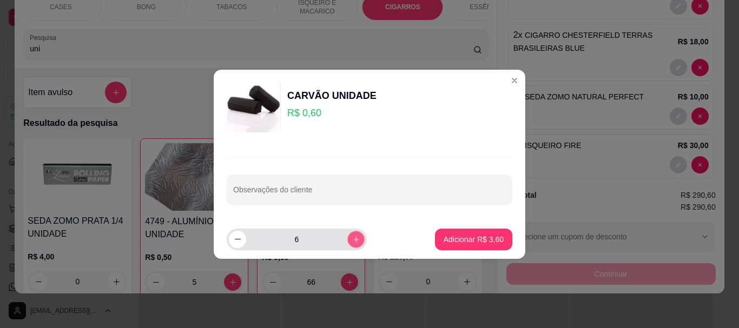
click at [349, 234] on button "increase-product-quantity" at bounding box center [355, 239] width 17 height 17
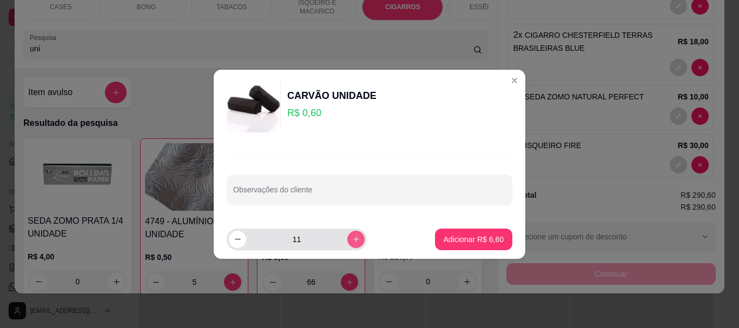
click at [349, 234] on button "increase-product-quantity" at bounding box center [355, 239] width 17 height 17
type input "12"
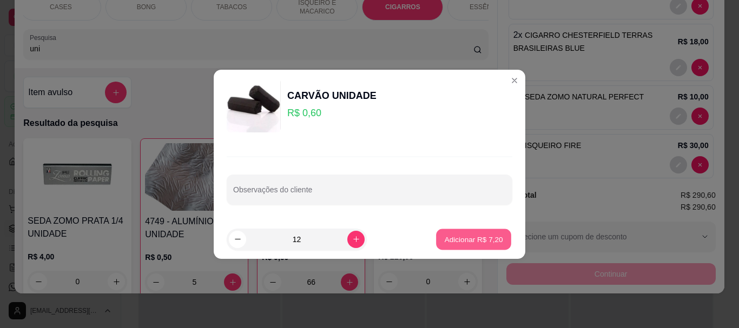
click at [360, 234] on button "Adicionar R$ 7,20" at bounding box center [473, 239] width 75 height 21
type input "78"
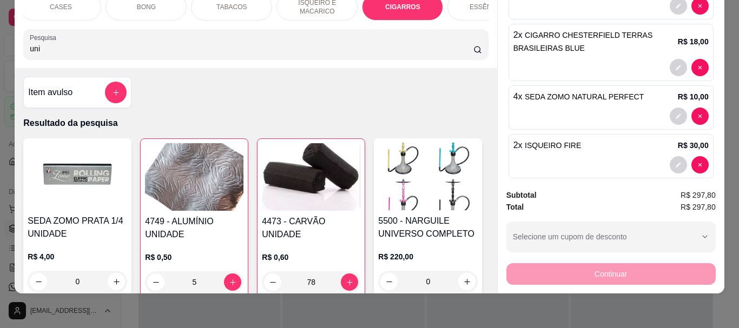
click at [173, 186] on img at bounding box center [194, 177] width 98 height 68
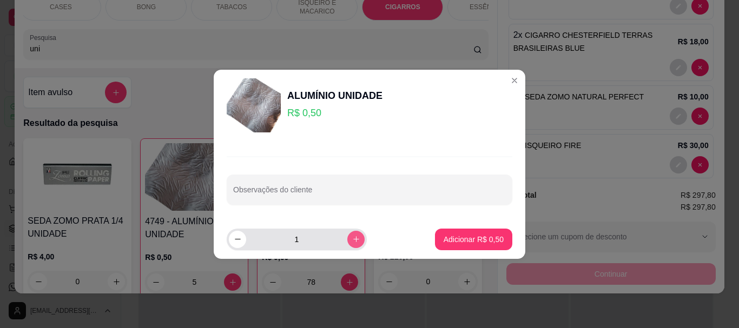
click at [352, 242] on icon "increase-product-quantity" at bounding box center [356, 239] width 8 height 8
type input "2"
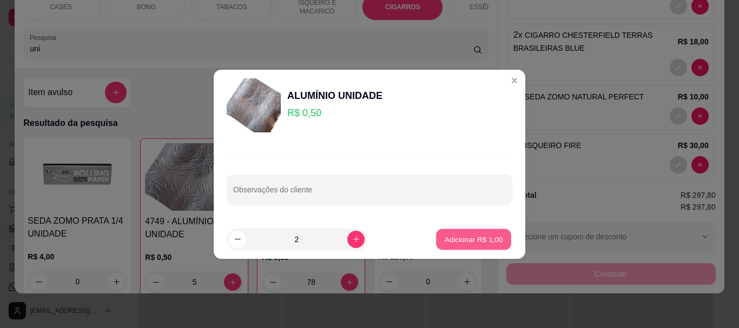
click at [360, 236] on p "Adicionar R$ 1,00" at bounding box center [473, 239] width 58 height 10
type input "7"
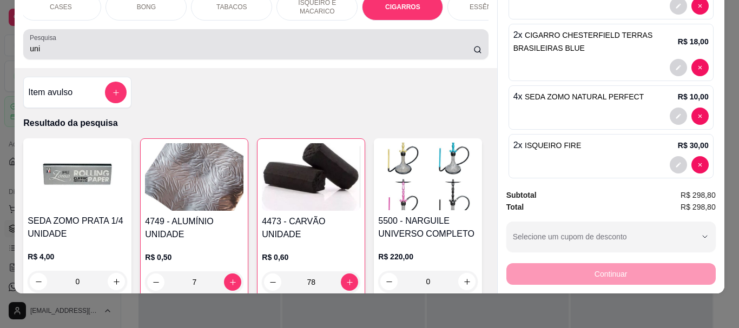
click at [92, 55] on div "uni" at bounding box center [256, 45] width 452 height 22
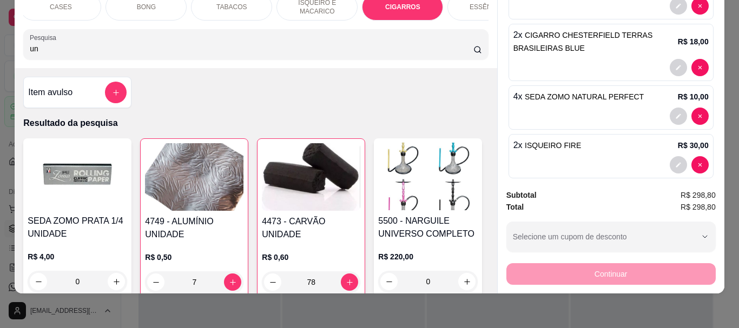
type input "u"
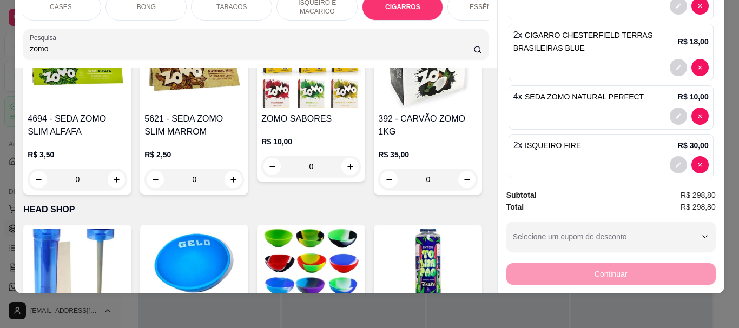
scroll to position [433, 0]
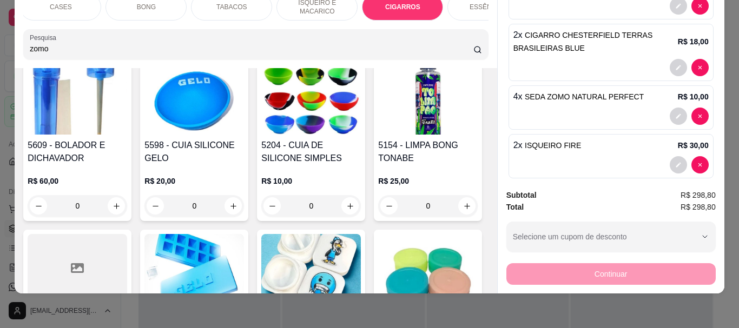
type input "zomo"
click at [17, 125] on div "Item avulso Resultado da pesquisa 2054 - SEDA ZOMO NATURAL PERFECT R$ 2,50 4 SE…" at bounding box center [256, 181] width 482 height 226
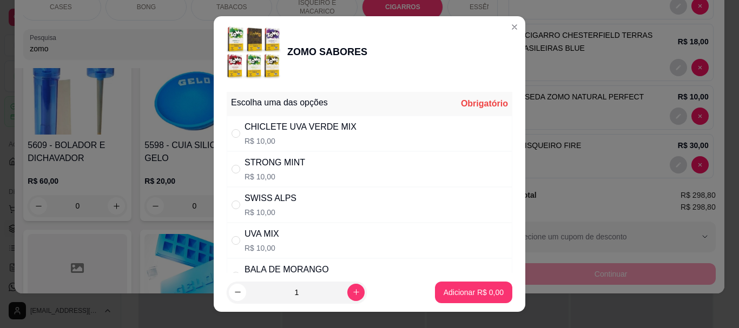
click at [265, 175] on p "R$ 10,00" at bounding box center [274, 176] width 61 height 11
radio input "true"
click at [360, 294] on p "Adicionar R$ 10,00" at bounding box center [471, 292] width 63 height 10
type input "1"
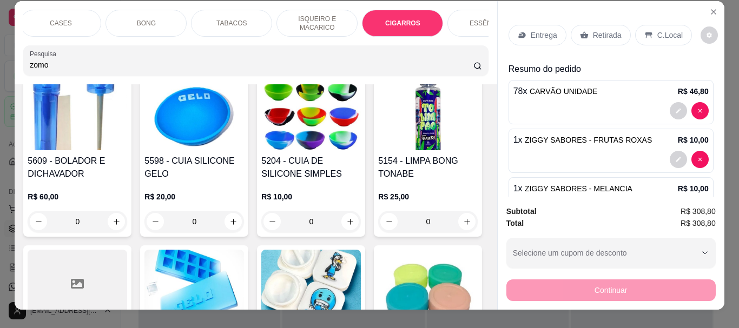
scroll to position [0, 0]
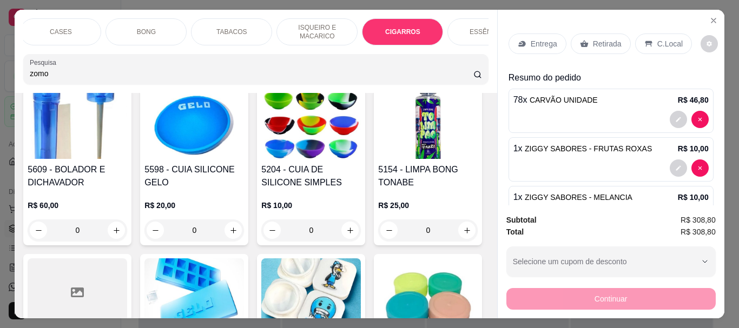
click at [360, 39] on p "Retirada" at bounding box center [607, 43] width 29 height 11
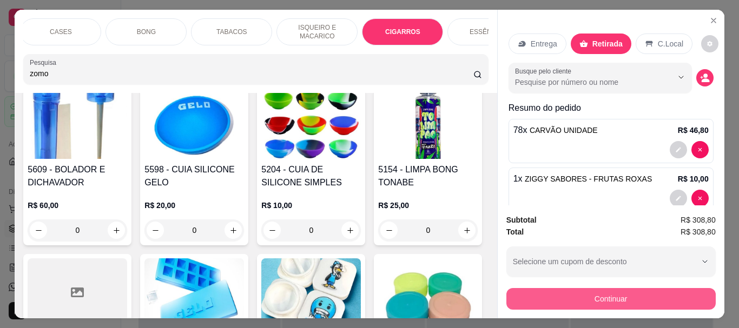
click at [360, 295] on button "Continuar" at bounding box center [610, 299] width 209 height 22
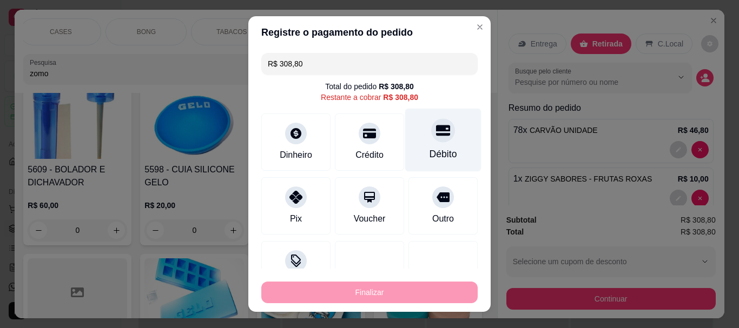
click at [360, 148] on div "Débito" at bounding box center [443, 140] width 76 height 63
type input "R$ 0,00"
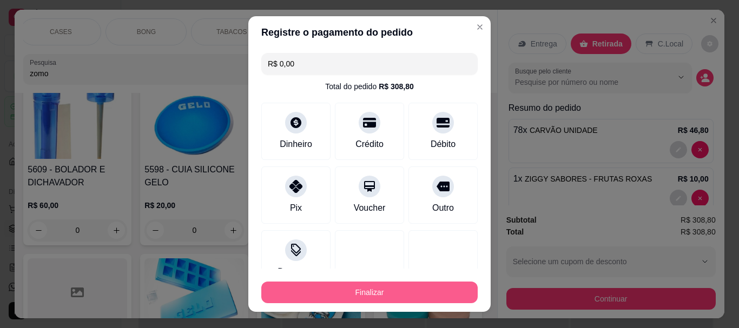
click at [360, 300] on button "Finalizar" at bounding box center [369, 293] width 216 height 22
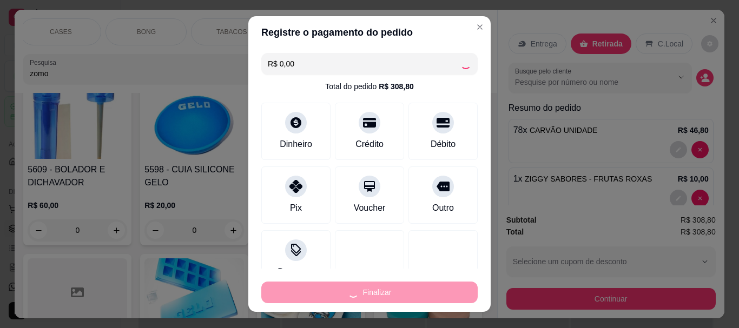
type input "0"
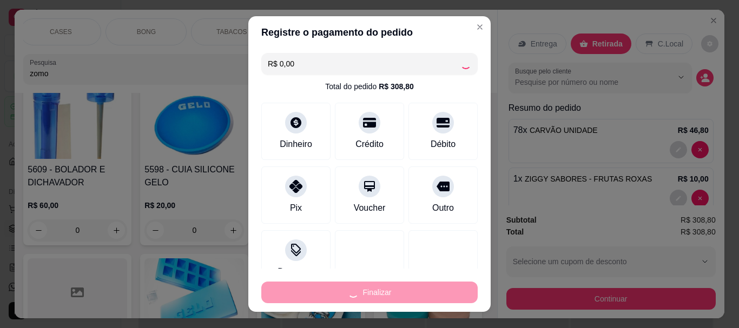
type input "0"
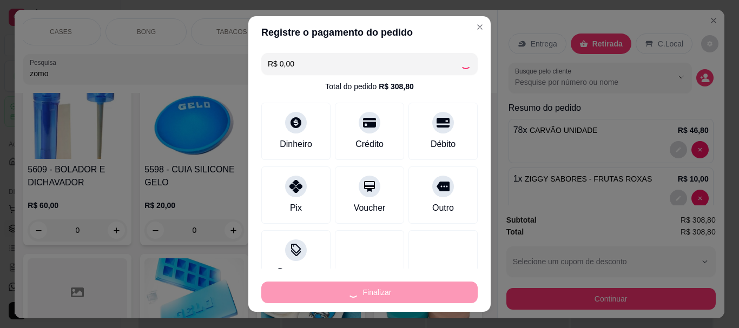
type input "0"
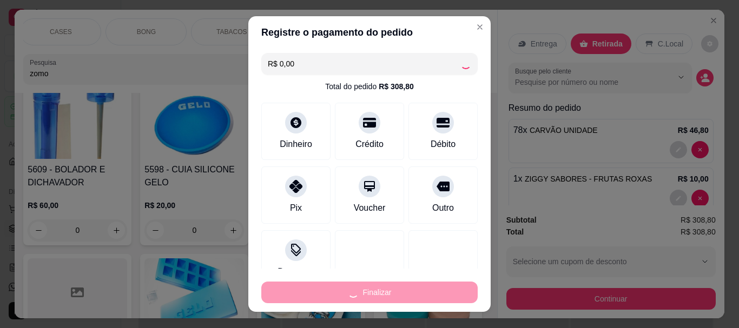
type input "0"
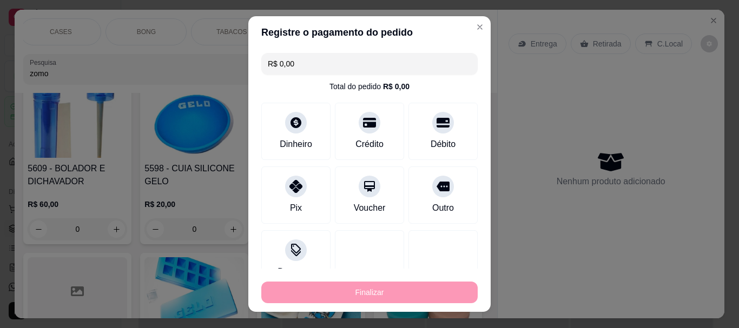
type input "-R$ 308,80"
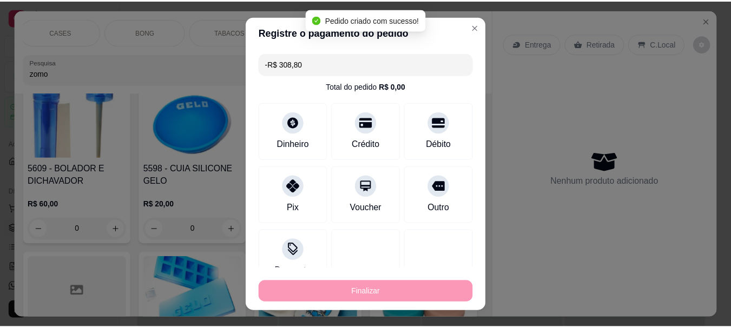
scroll to position [432, 0]
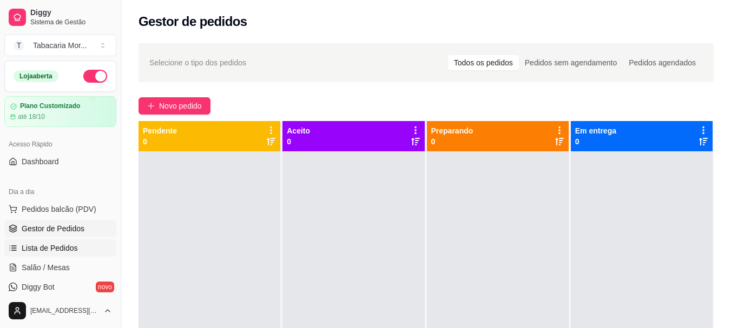
click at [57, 252] on span "Lista de Pedidos" at bounding box center [50, 248] width 56 height 11
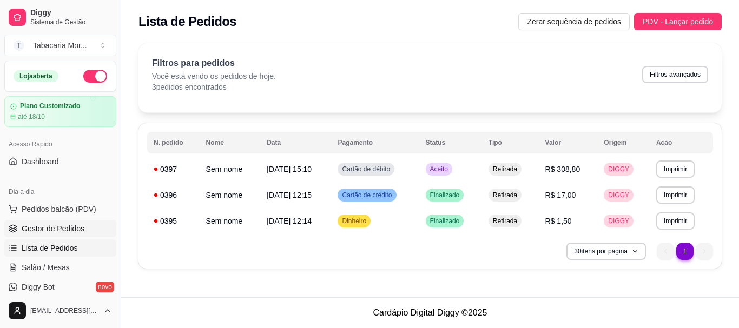
click at [61, 226] on span "Gestor de Pedidos" at bounding box center [53, 228] width 63 height 11
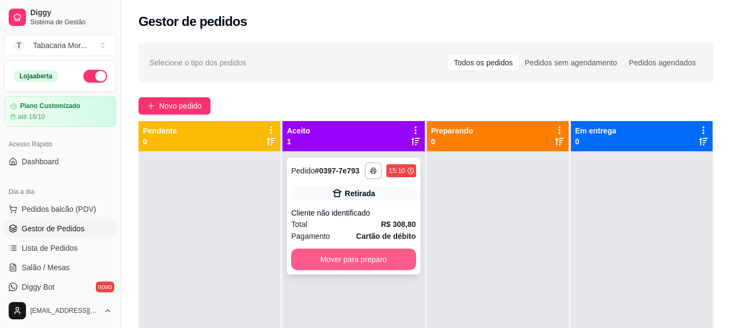
click at [360, 257] on button "Mover para preparo" at bounding box center [353, 260] width 124 height 22
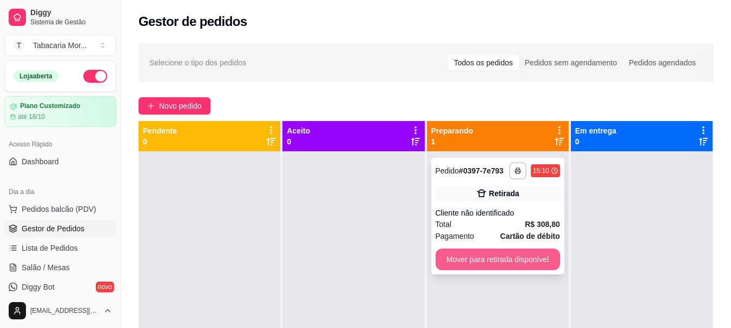
click at [360, 255] on button "Mover para retirada disponível" at bounding box center [497, 260] width 124 height 22
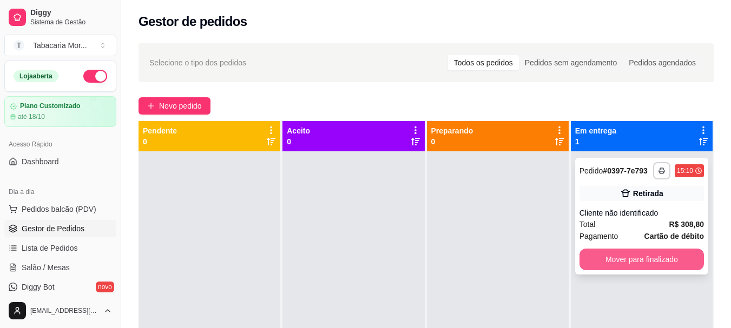
click at [360, 253] on button "Mover para finalizado" at bounding box center [641, 260] width 124 height 22
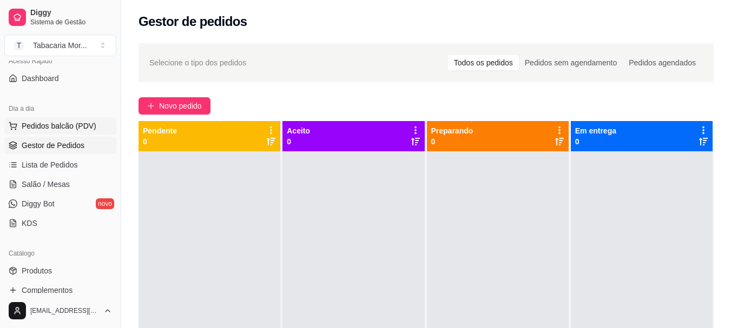
scroll to position [108, 0]
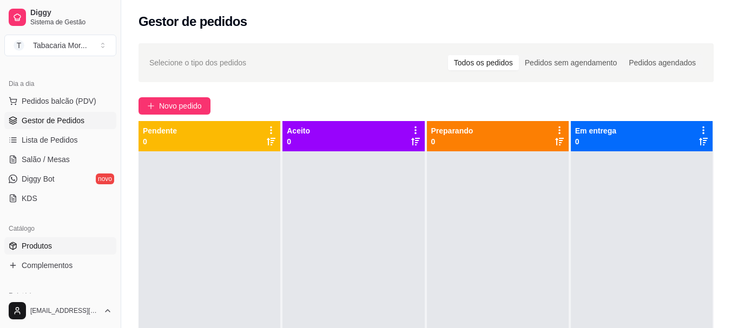
click at [38, 247] on span "Produtos" at bounding box center [37, 246] width 30 height 11
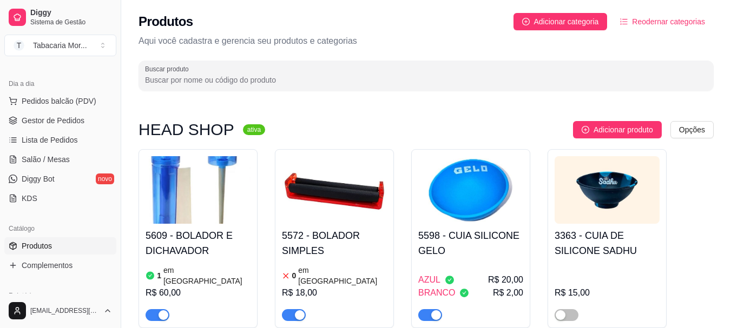
click at [174, 78] on input "Buscar produto" at bounding box center [426, 80] width 562 height 11
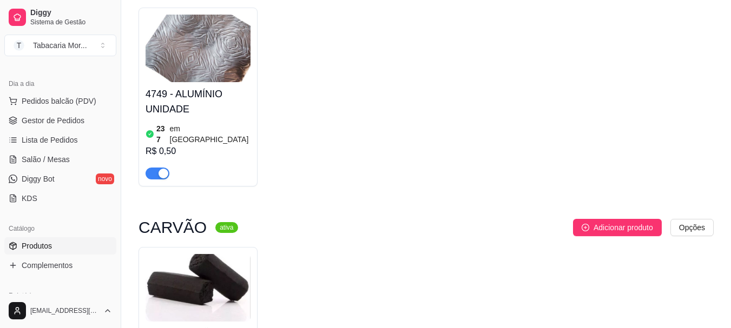
scroll to position [541, 0]
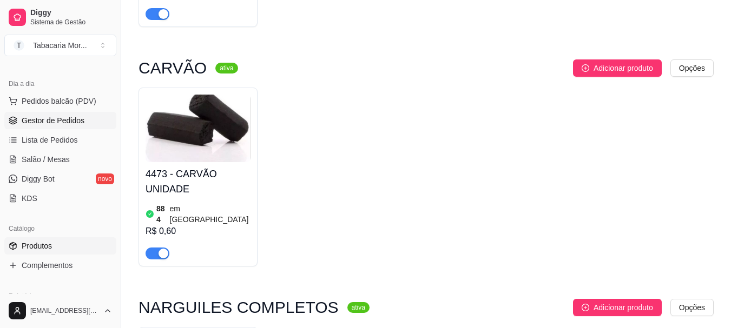
type input "uni"
click at [52, 116] on span "Gestor de Pedidos" at bounding box center [53, 120] width 63 height 11
